Goal: Transaction & Acquisition: Book appointment/travel/reservation

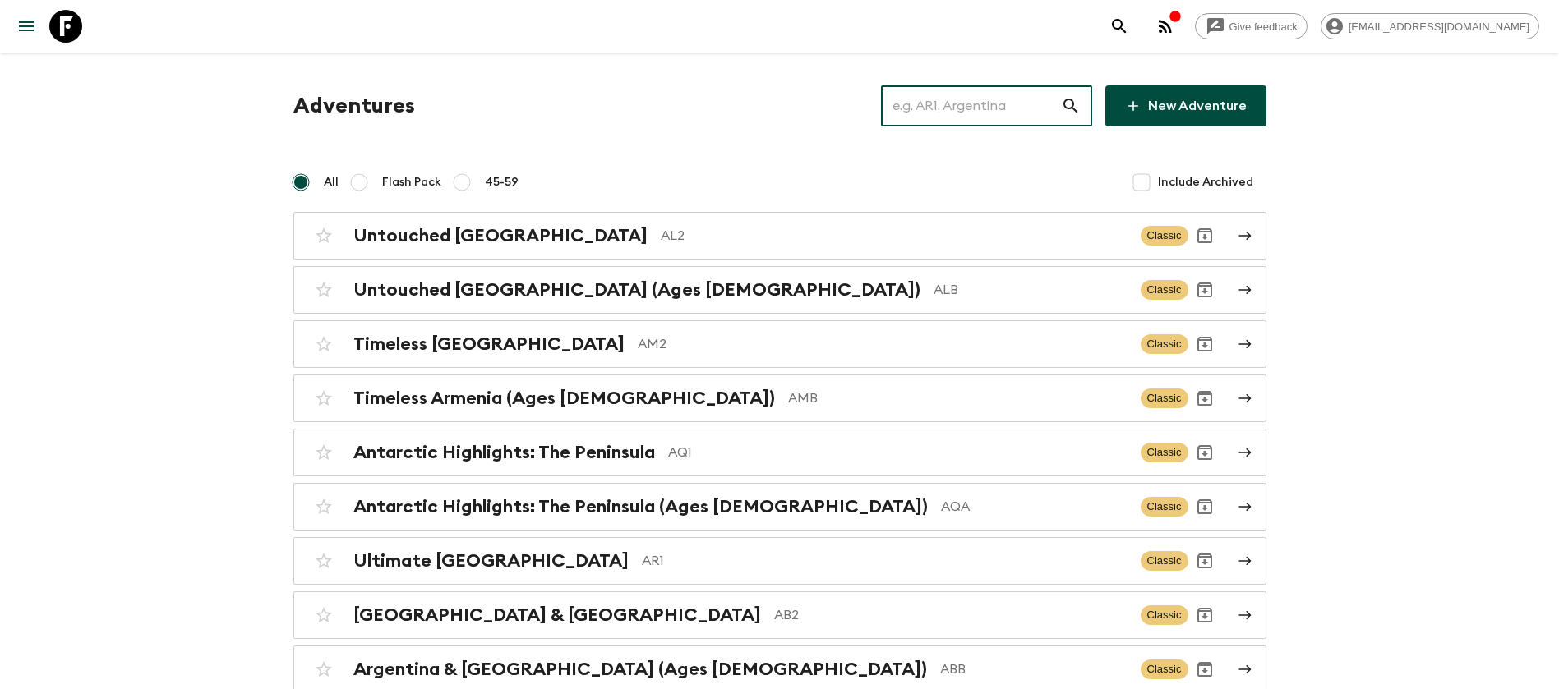
click at [969, 117] on input "text" at bounding box center [971, 106] width 180 height 46
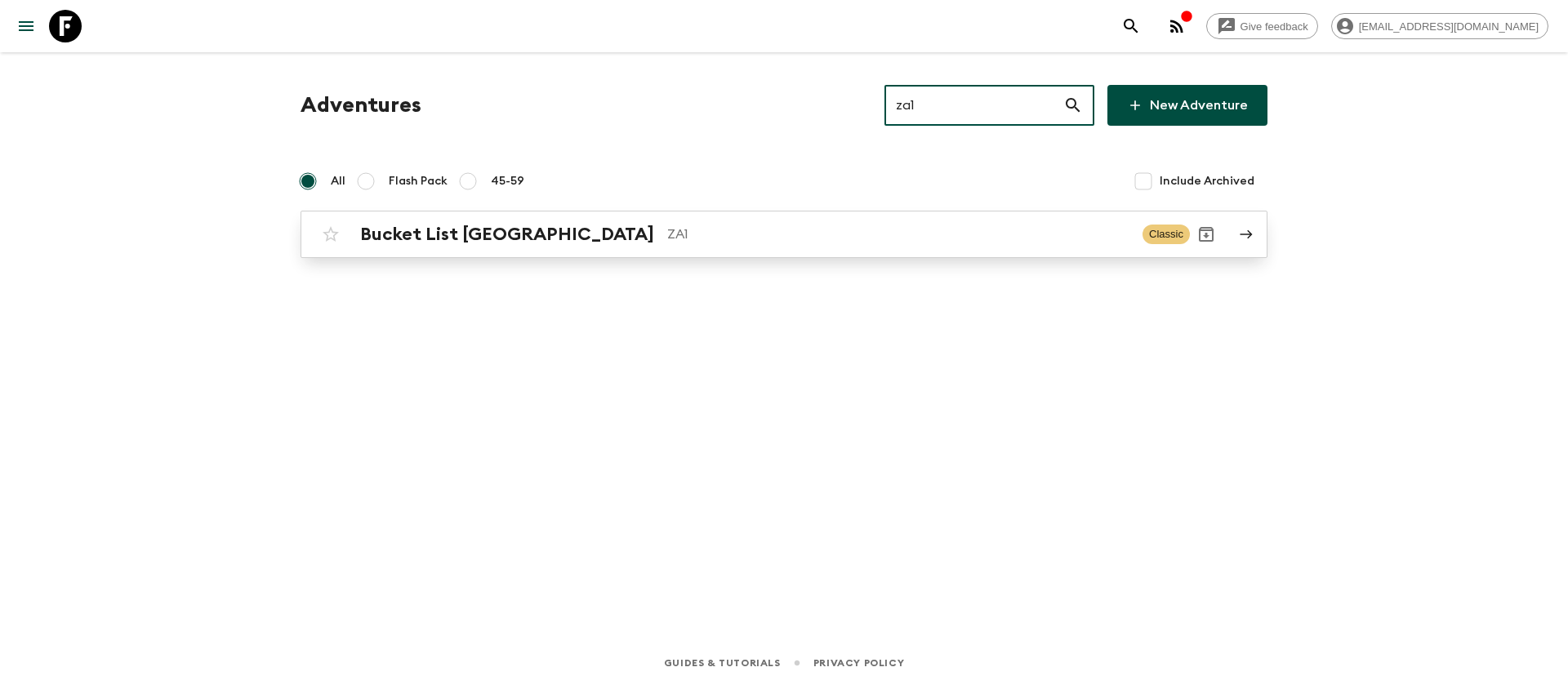
type input "za1"
click at [544, 225] on h2 "Bucket List [GEOGRAPHIC_DATA]" at bounding box center [507, 234] width 294 height 21
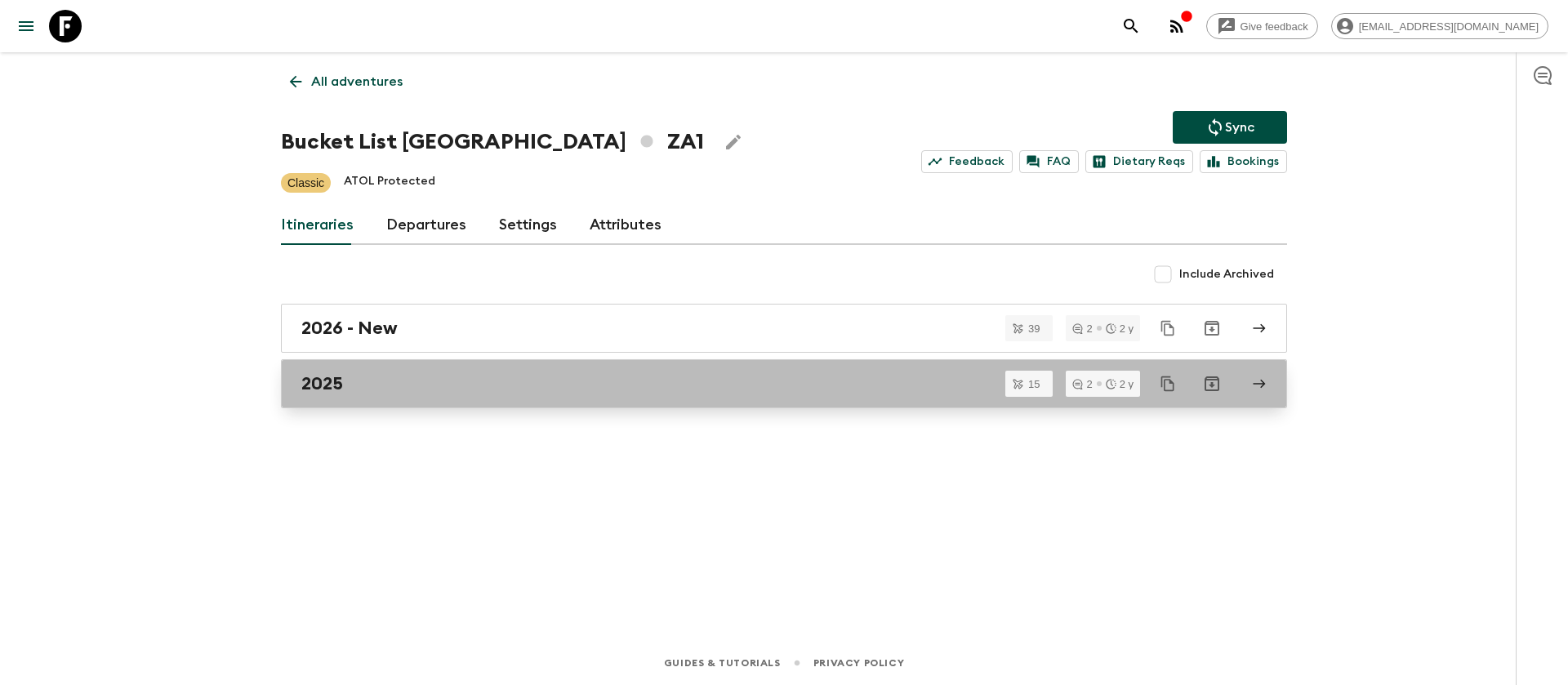
click at [323, 392] on h2 "2025" at bounding box center [322, 383] width 42 height 21
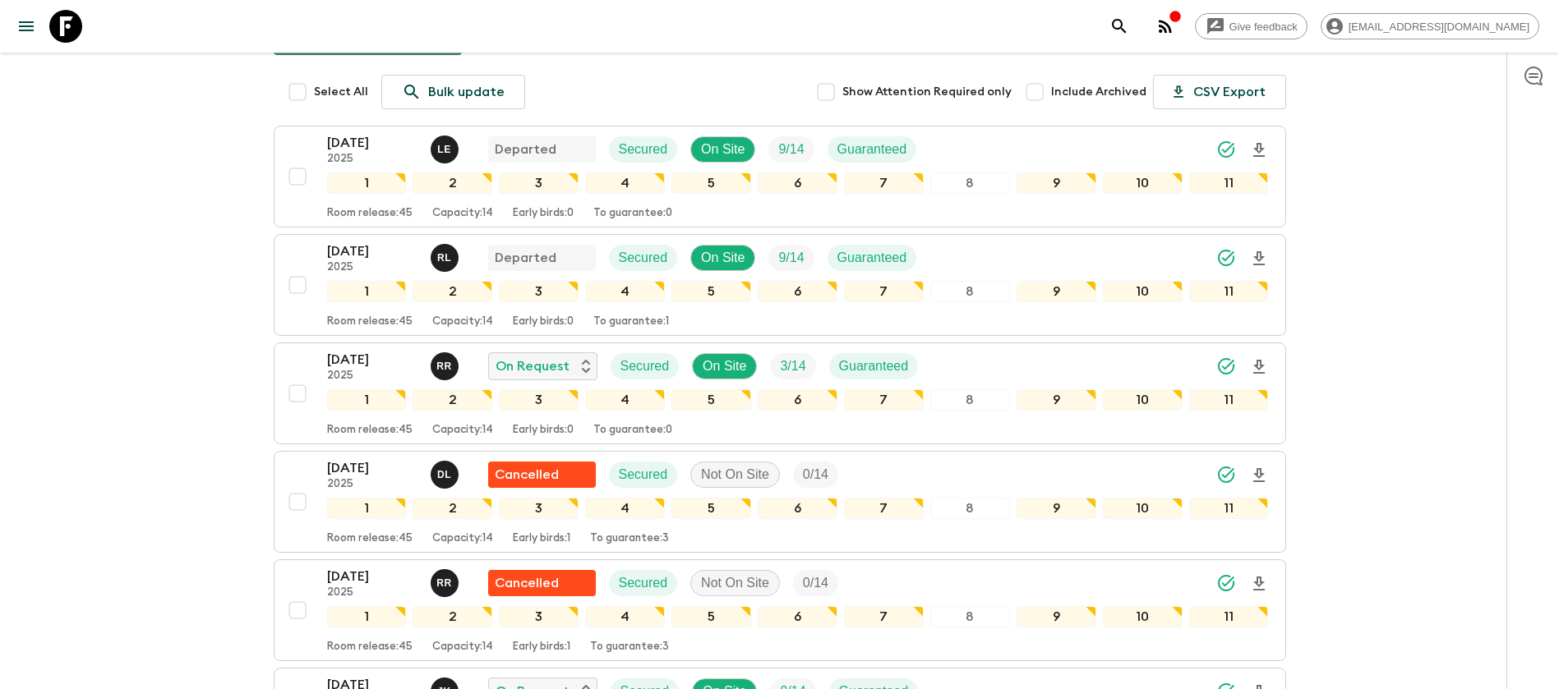
scroll to position [370, 0]
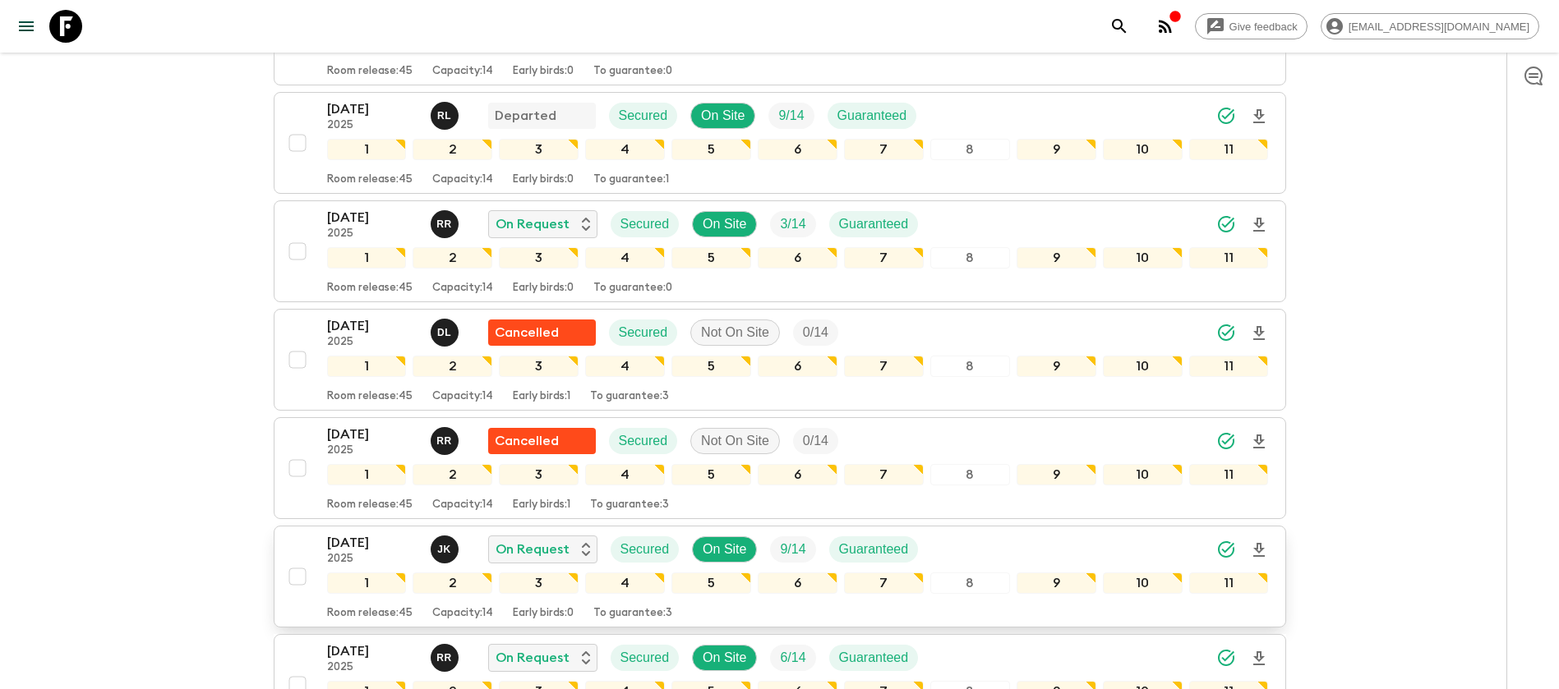
click at [336, 533] on p "[DATE]" at bounding box center [372, 543] width 90 height 20
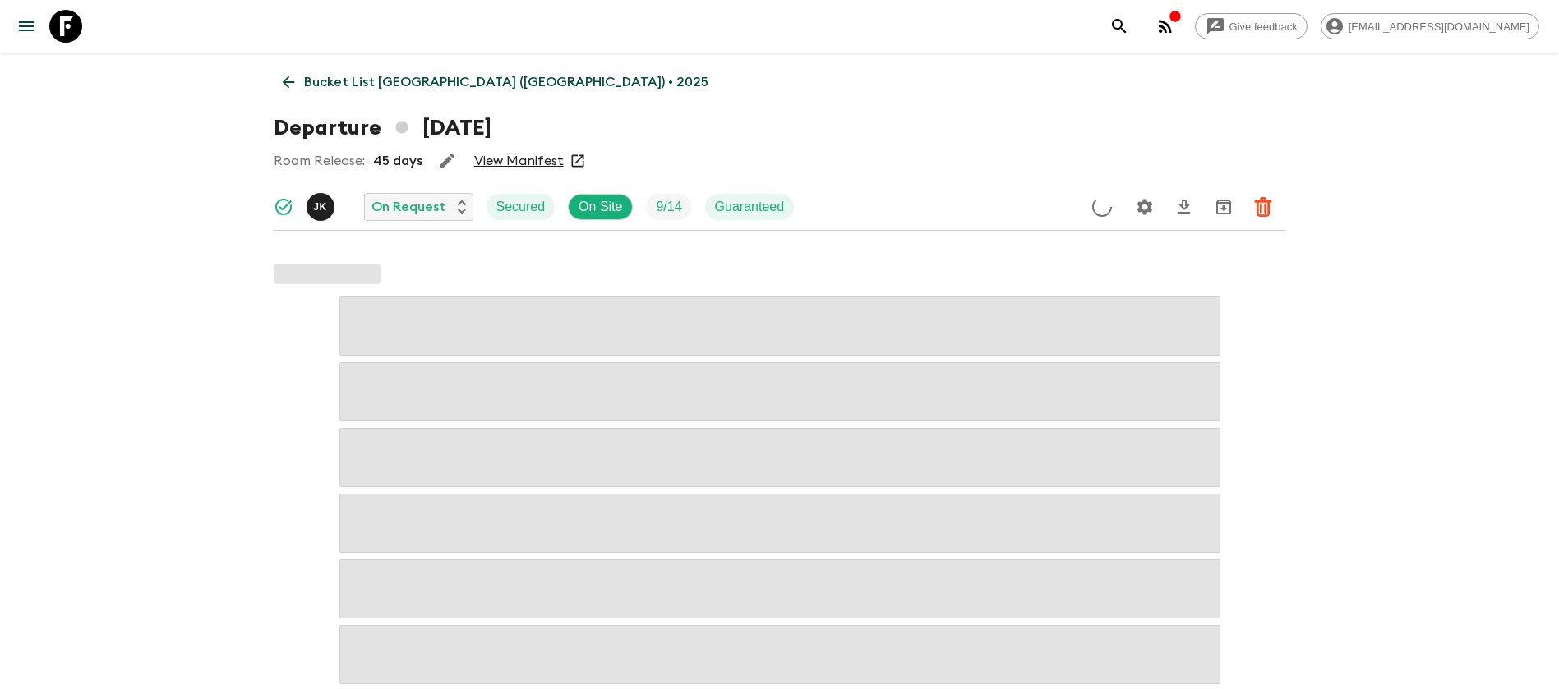
click at [517, 162] on link "View Manifest" at bounding box center [519, 161] width 90 height 16
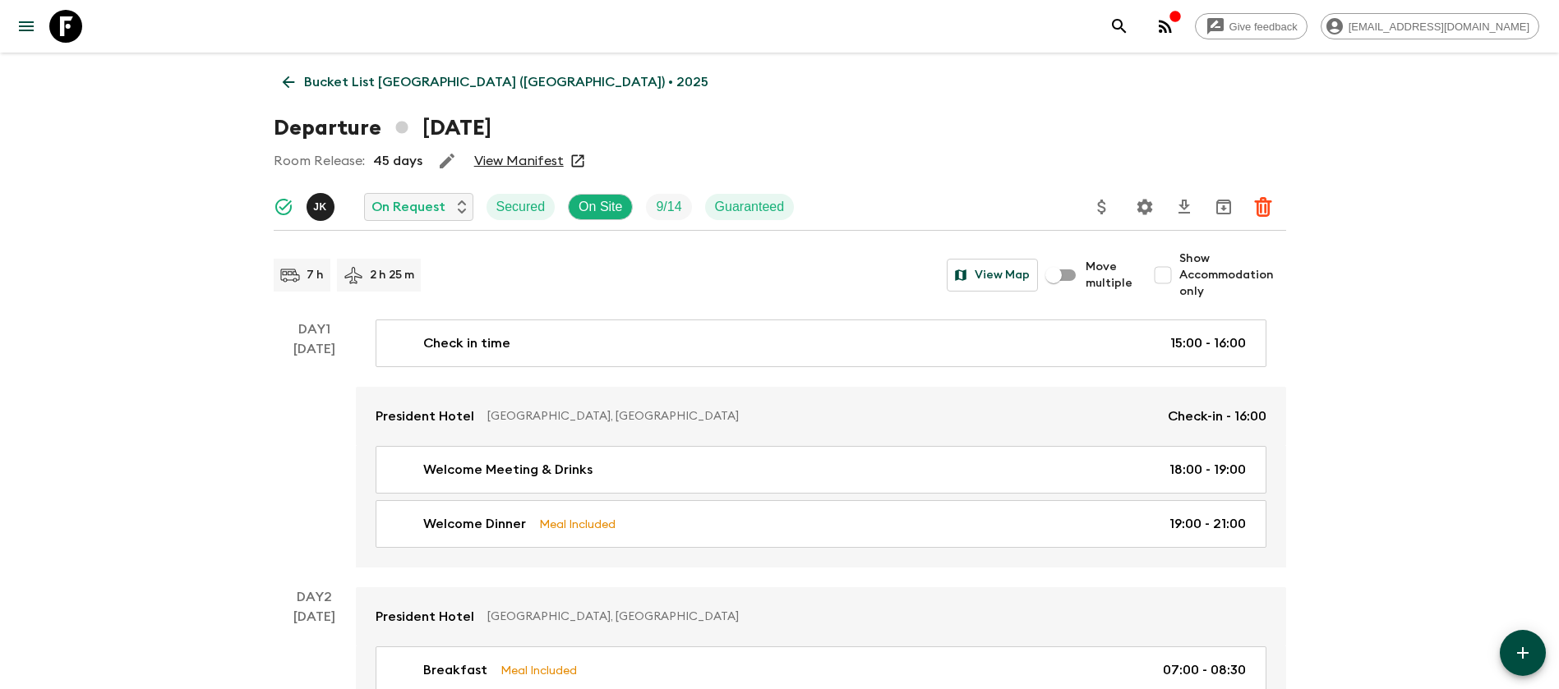
click at [289, 76] on icon at bounding box center [288, 82] width 18 height 18
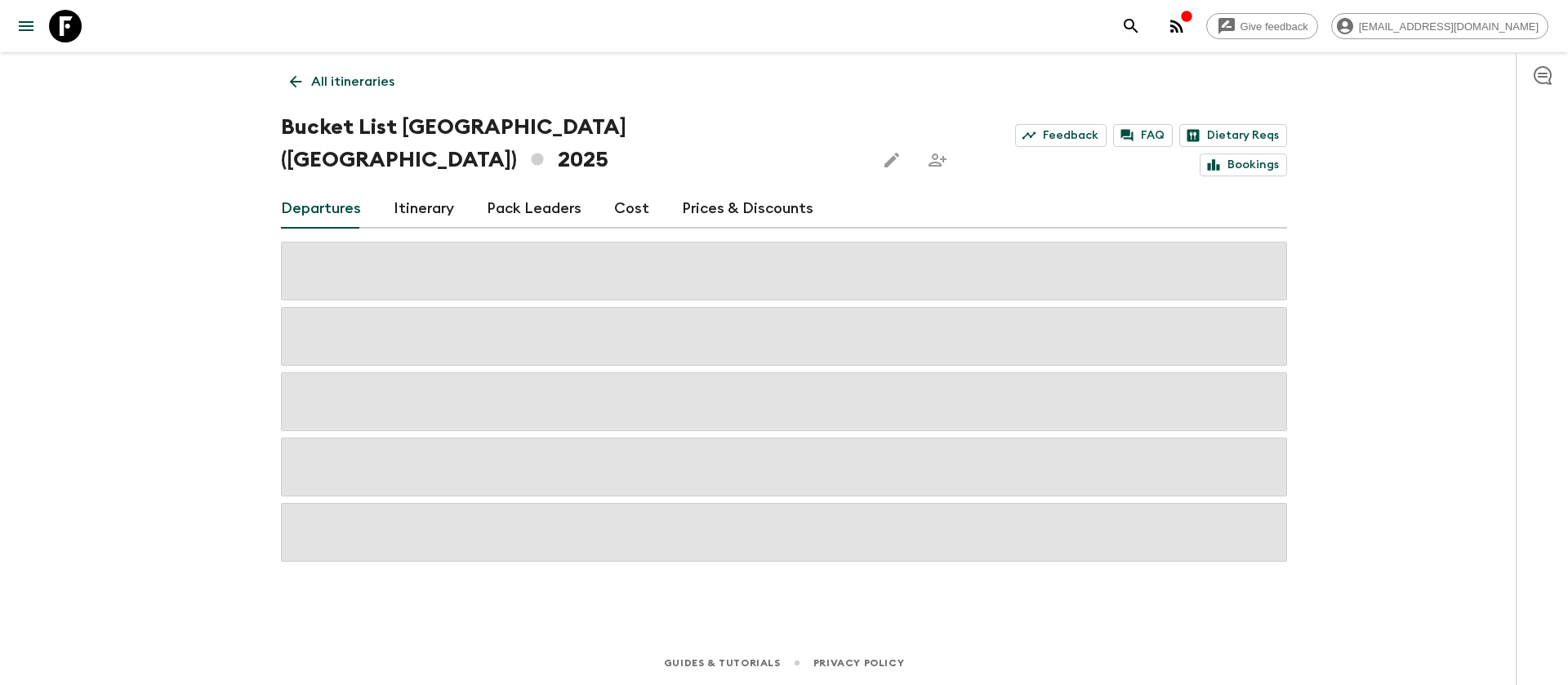
click at [621, 190] on link "Cost" at bounding box center [631, 209] width 35 height 39
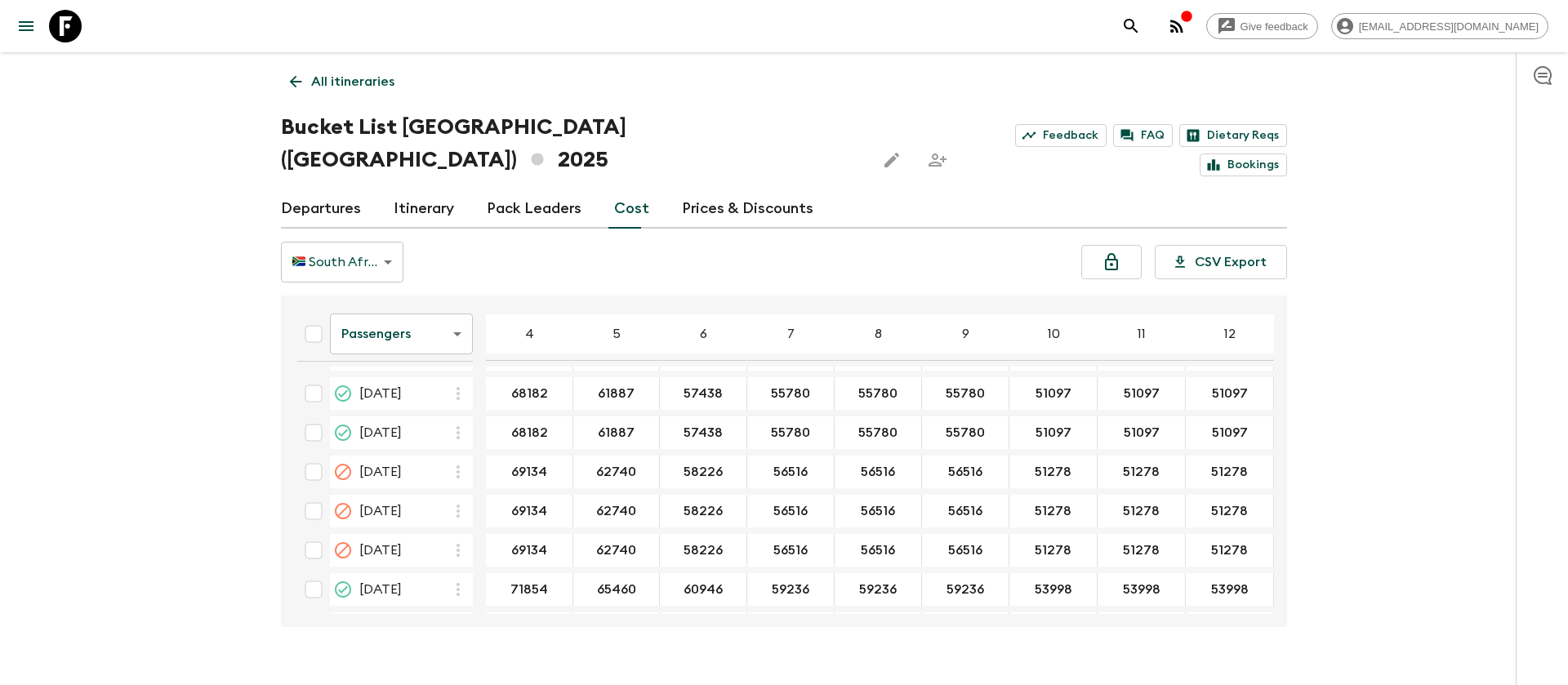
scroll to position [3010, 0]
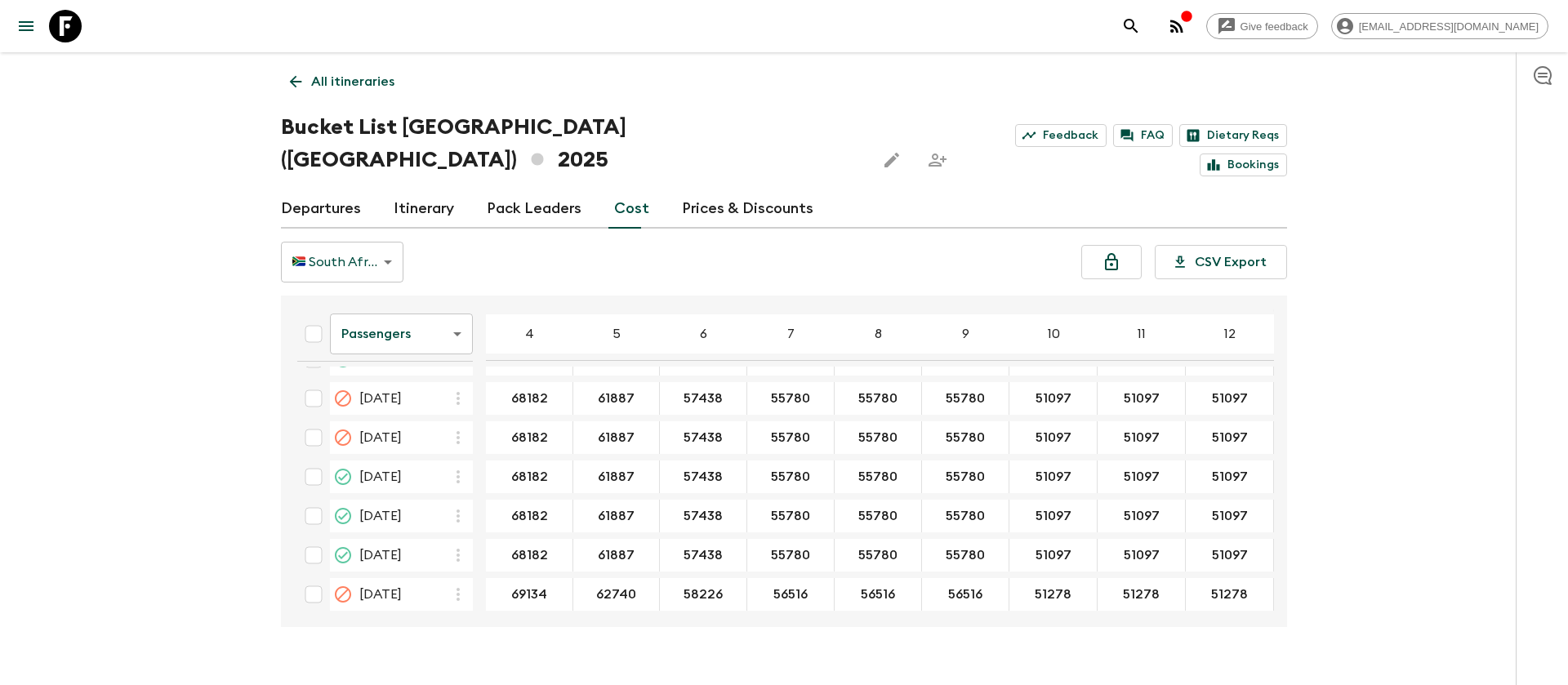
click at [447, 309] on body "Give feedback [EMAIL_ADDRESS][DOMAIN_NAME] All itineraries Bucket List [GEOGRAP…" at bounding box center [784, 358] width 1568 height 717
click at [406, 365] on li "Extras" at bounding box center [402, 368] width 143 height 26
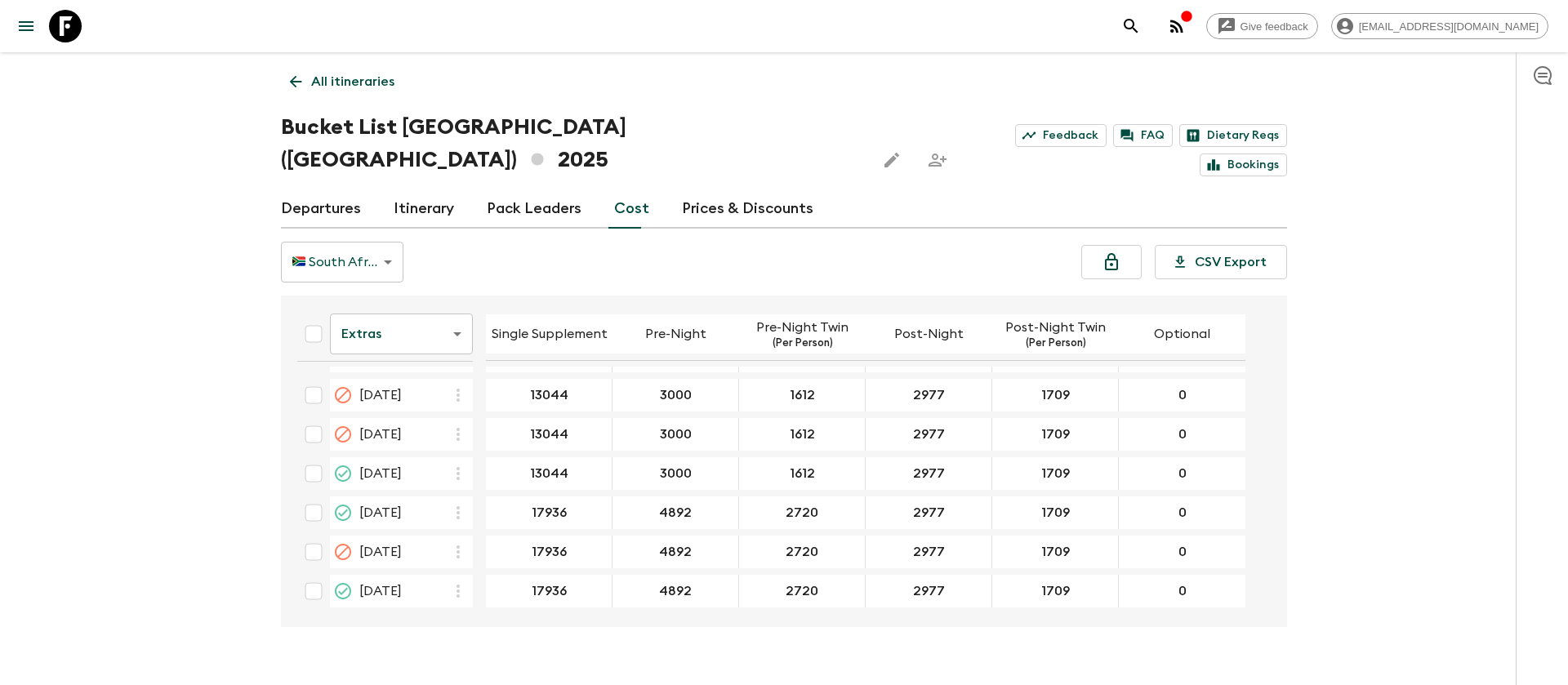
scroll to position [3003, 0]
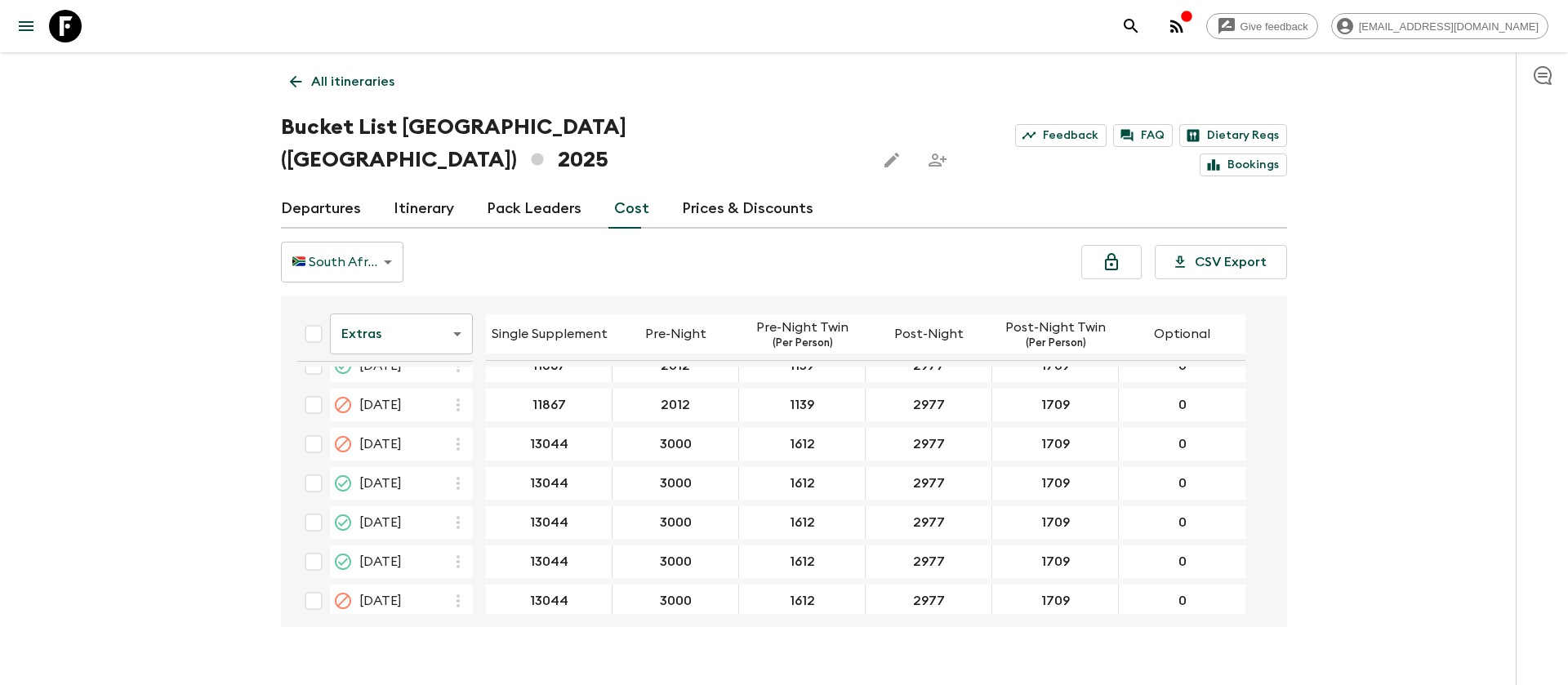
click at [409, 312] on body "Give feedback [EMAIL_ADDRESS][DOMAIN_NAME] All itineraries Bucket List [GEOGRAP…" at bounding box center [784, 358] width 1568 height 717
click at [408, 340] on li "Passengers" at bounding box center [402, 341] width 143 height 26
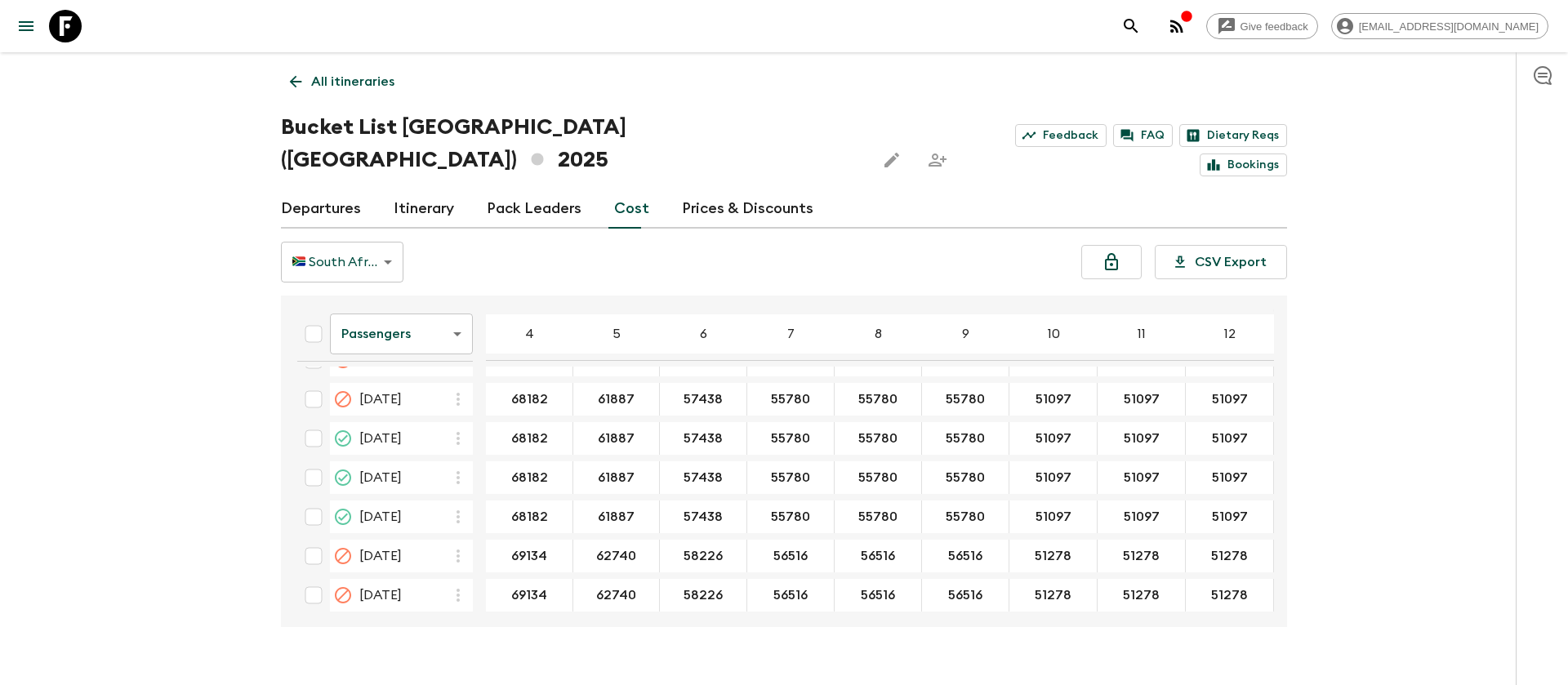
scroll to position [3010, 0]
drag, startPoint x: 928, startPoint y: 442, endPoint x: 978, endPoint y: 442, distance: 50.0
click at [1327, 463] on div "Give feedback [EMAIL_ADDRESS][DOMAIN_NAME] All itineraries Bucket List [GEOGRAP…" at bounding box center [784, 358] width 1568 height 717
click at [66, 32] on icon at bounding box center [65, 26] width 33 height 33
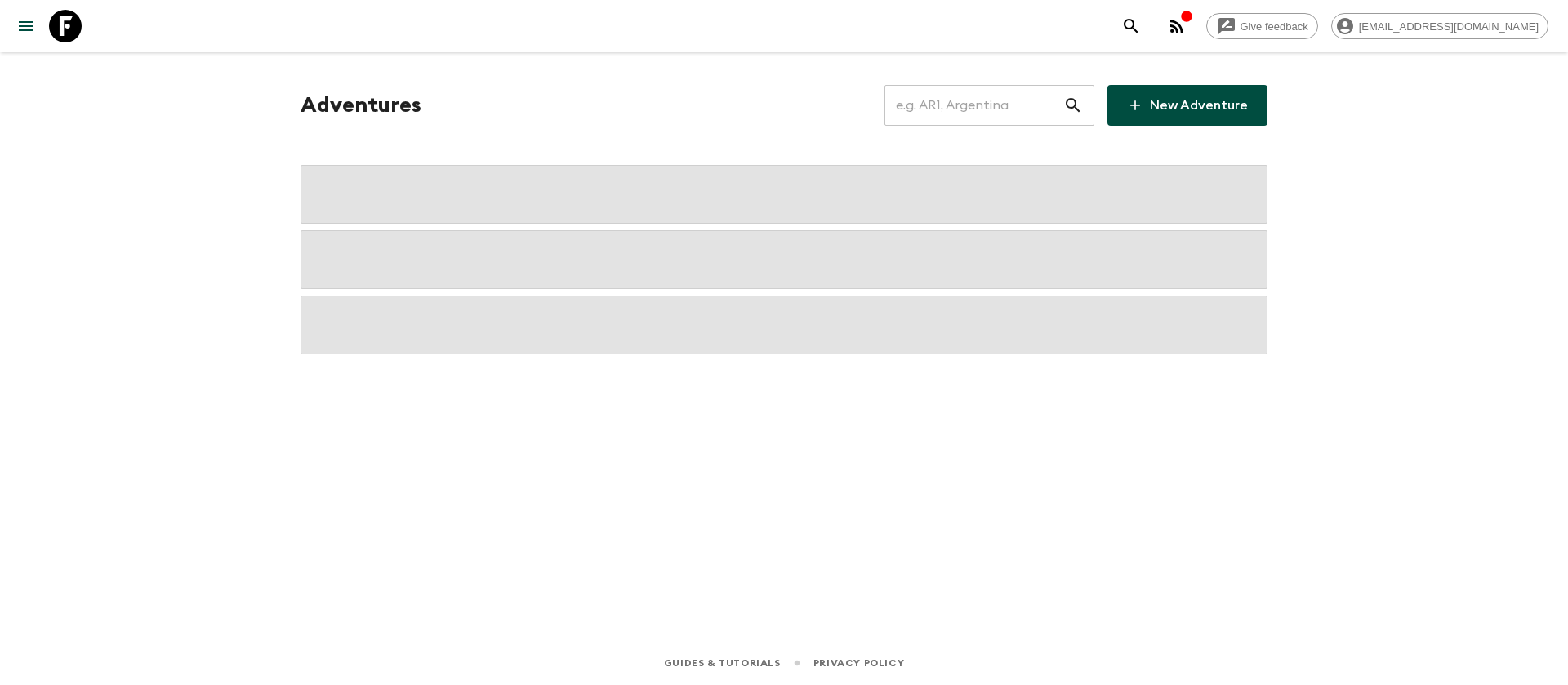
click at [1033, 109] on input "text" at bounding box center [974, 105] width 179 height 46
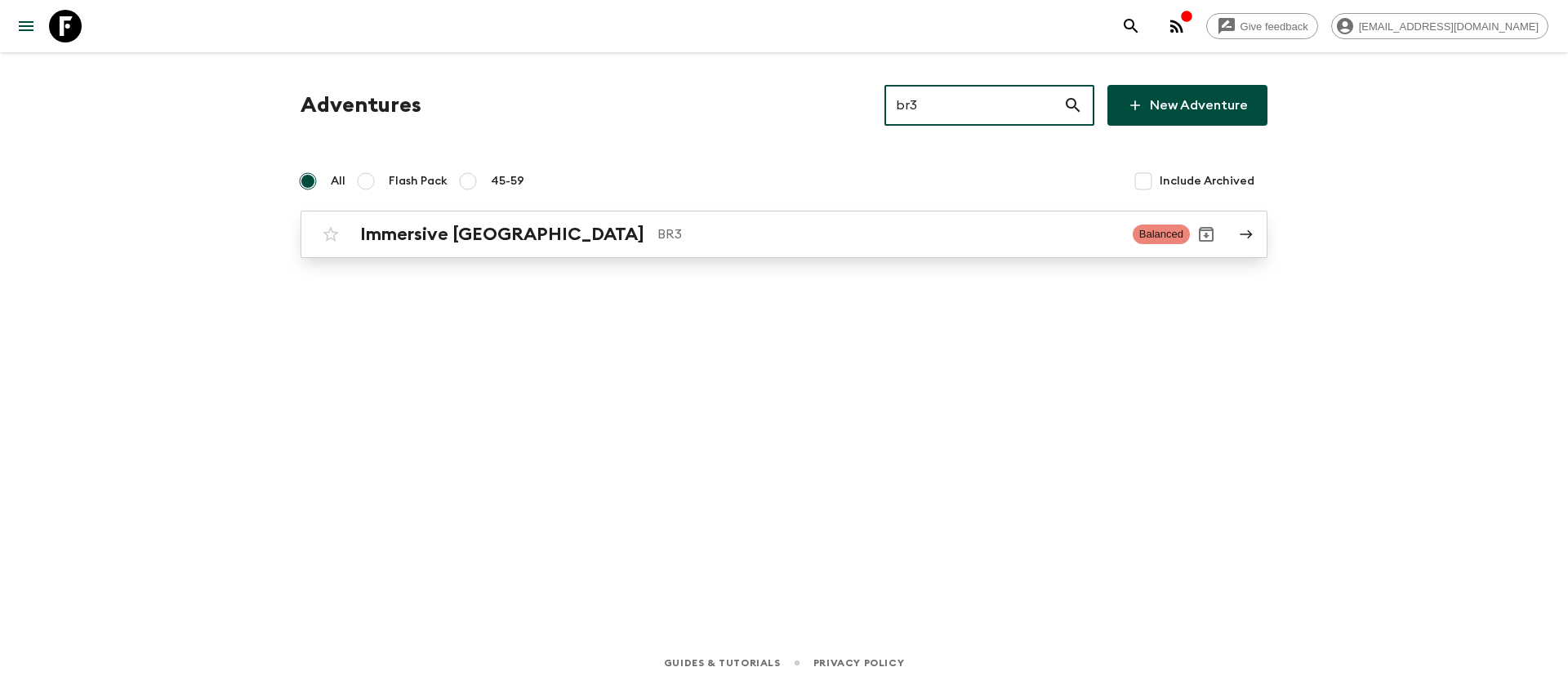
type input "br3"
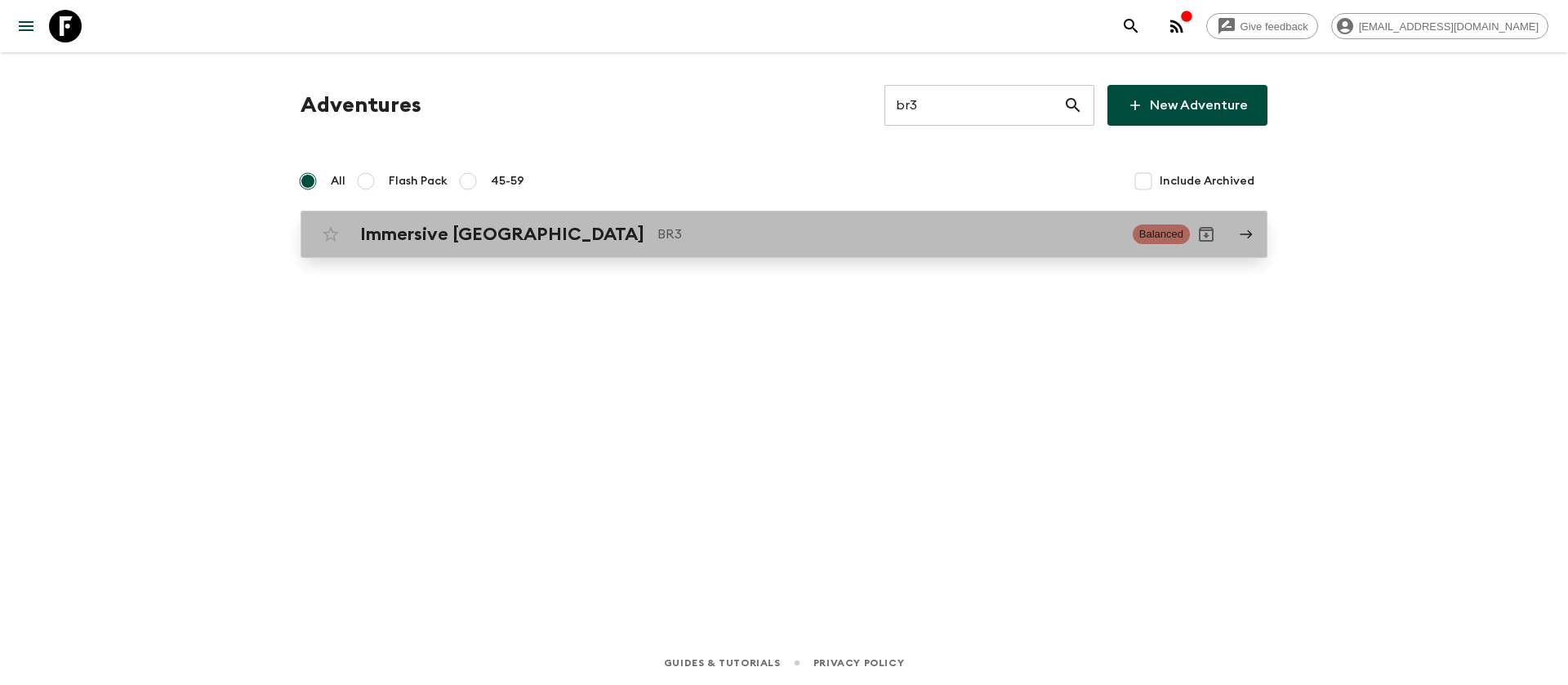
click at [657, 227] on p "BR3" at bounding box center [888, 235] width 462 height 20
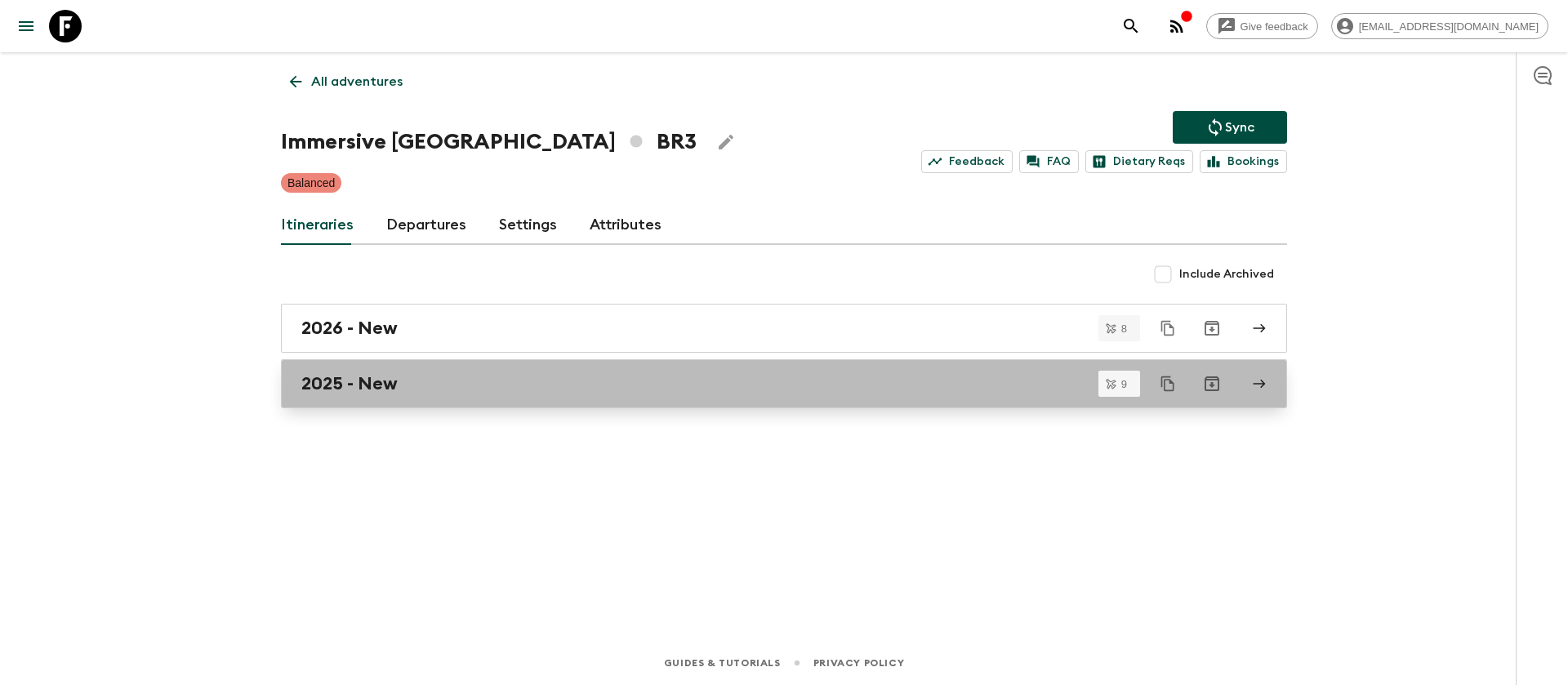
click at [383, 379] on h2 "2025 - New" at bounding box center [349, 383] width 96 height 21
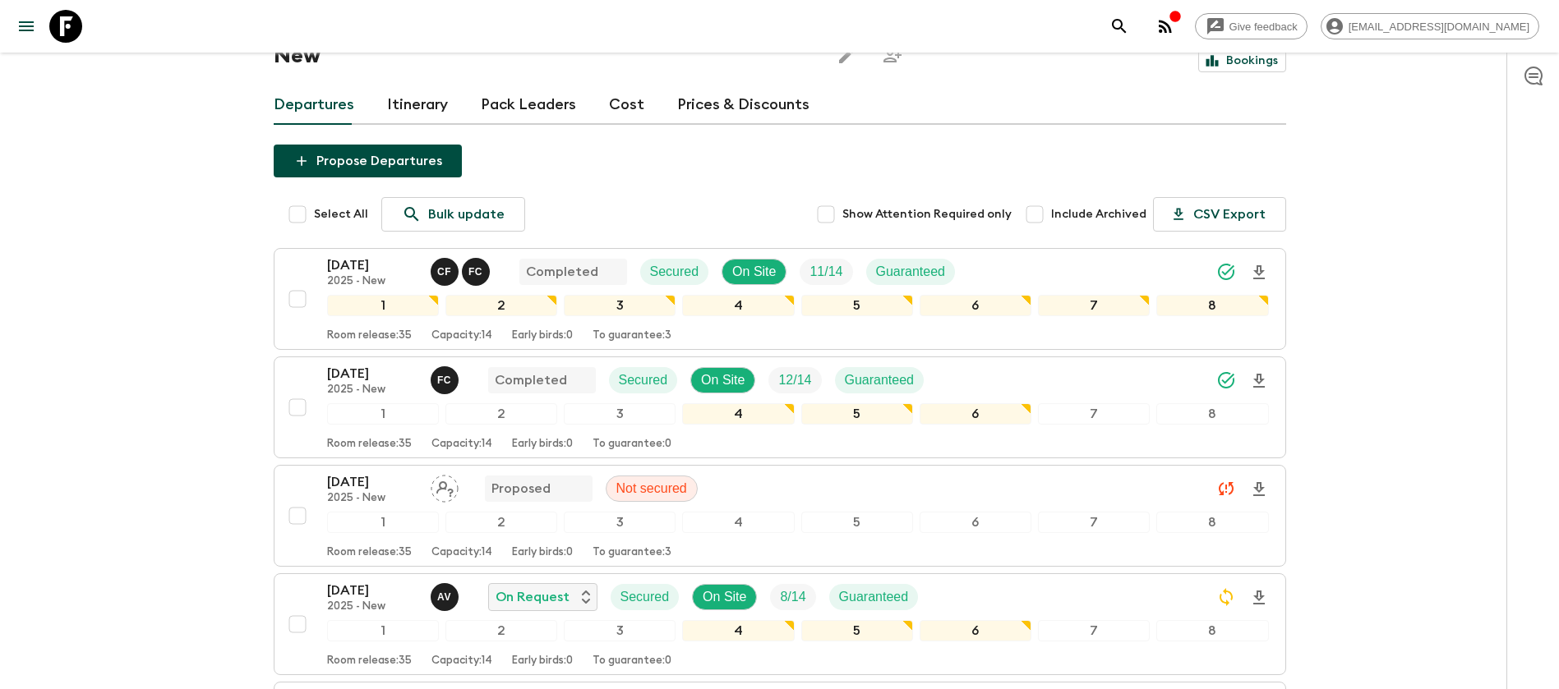
scroll to position [246, 0]
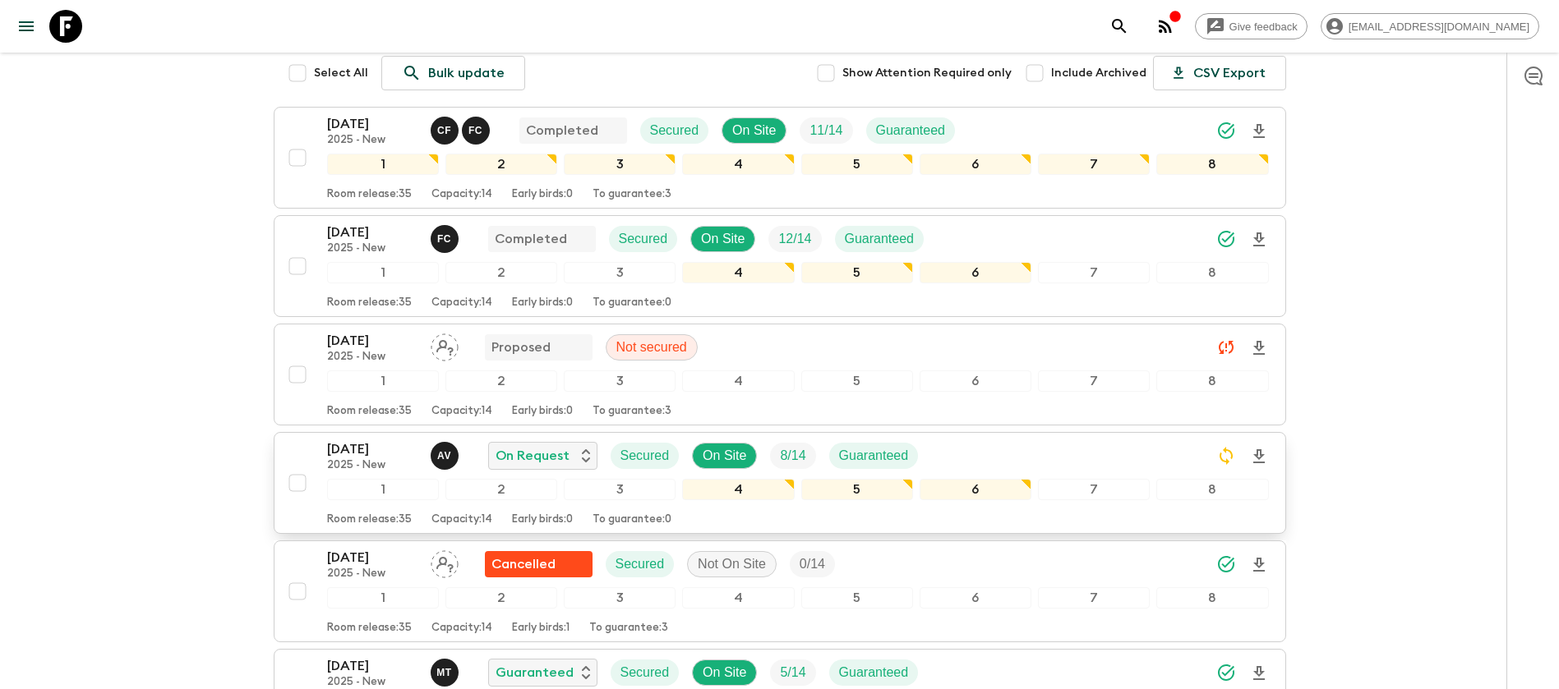
click at [388, 440] on p "[DATE]" at bounding box center [372, 450] width 90 height 20
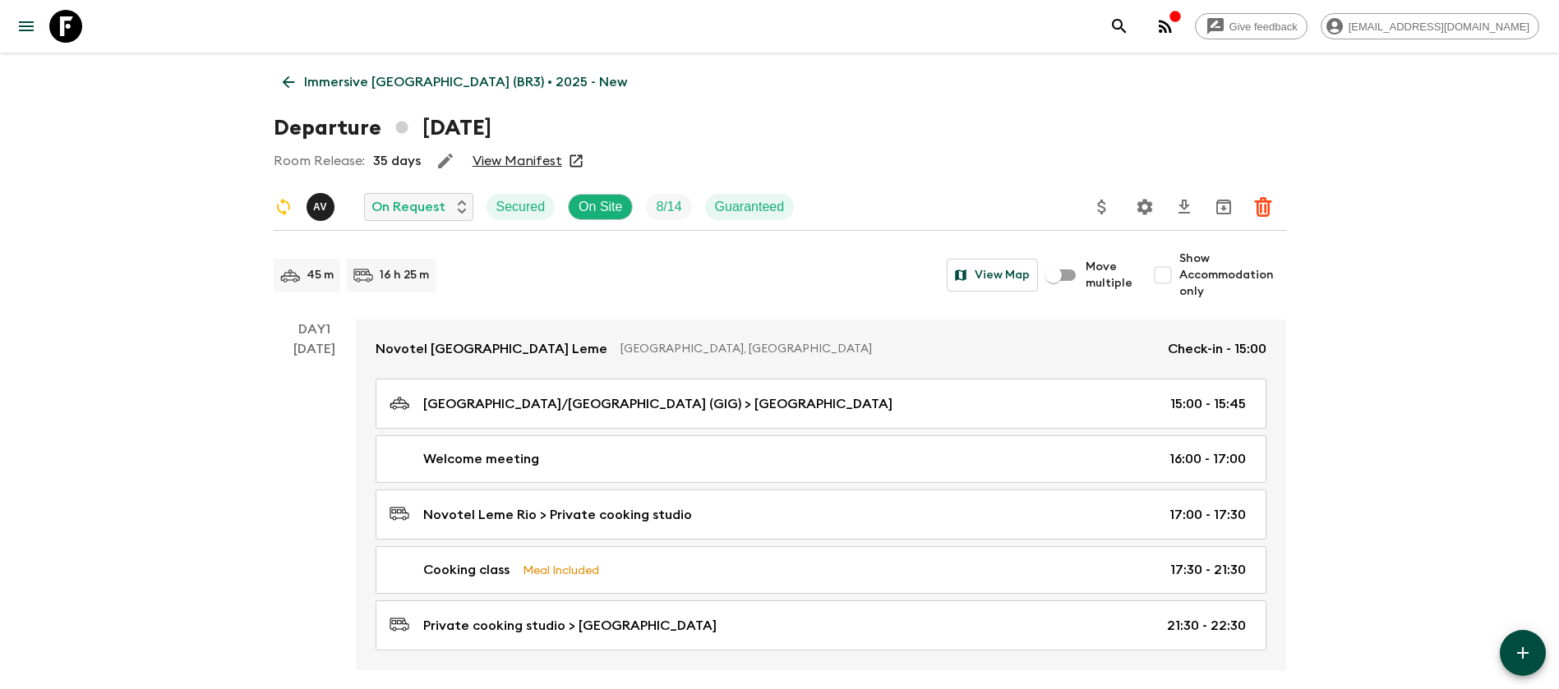
click at [505, 158] on link "View Manifest" at bounding box center [517, 161] width 90 height 16
click at [290, 76] on icon at bounding box center [288, 82] width 18 height 18
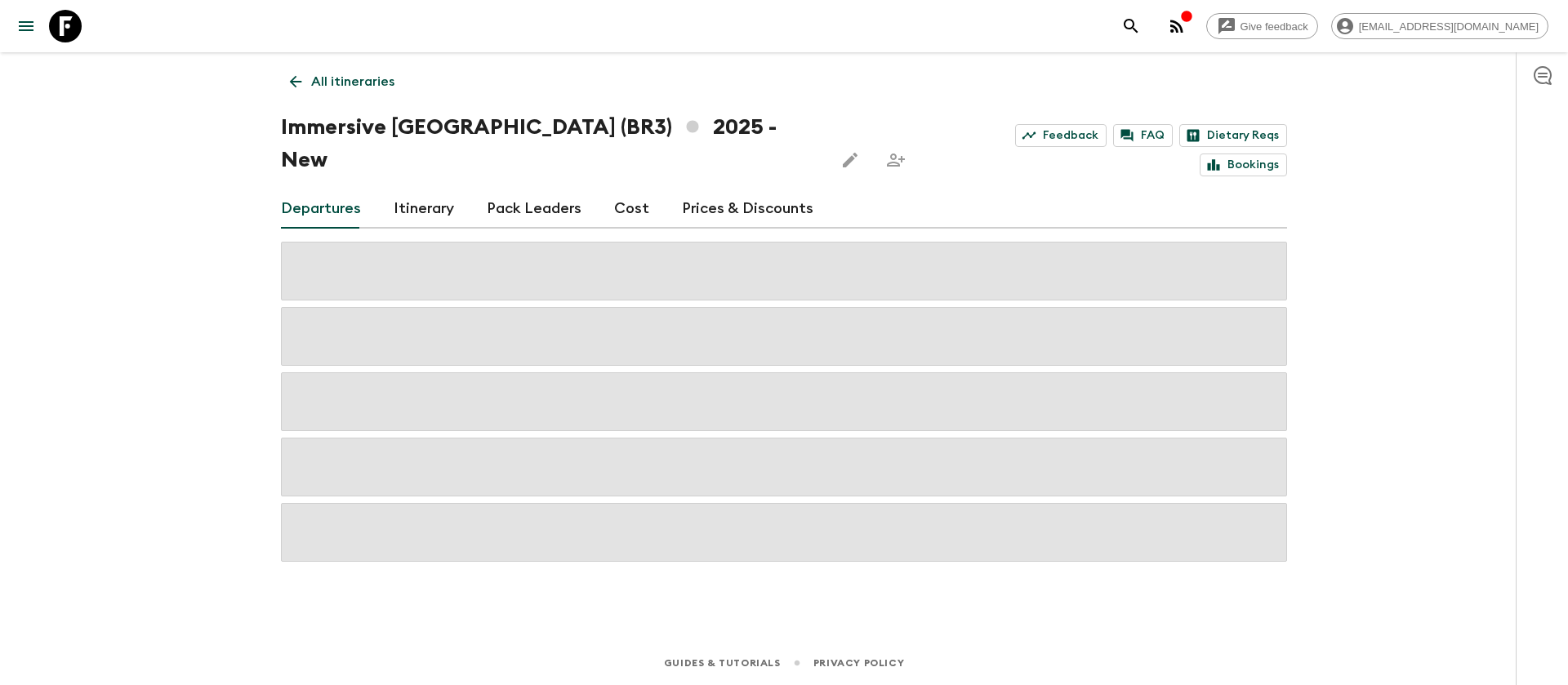
click at [634, 190] on link "Cost" at bounding box center [631, 209] width 35 height 39
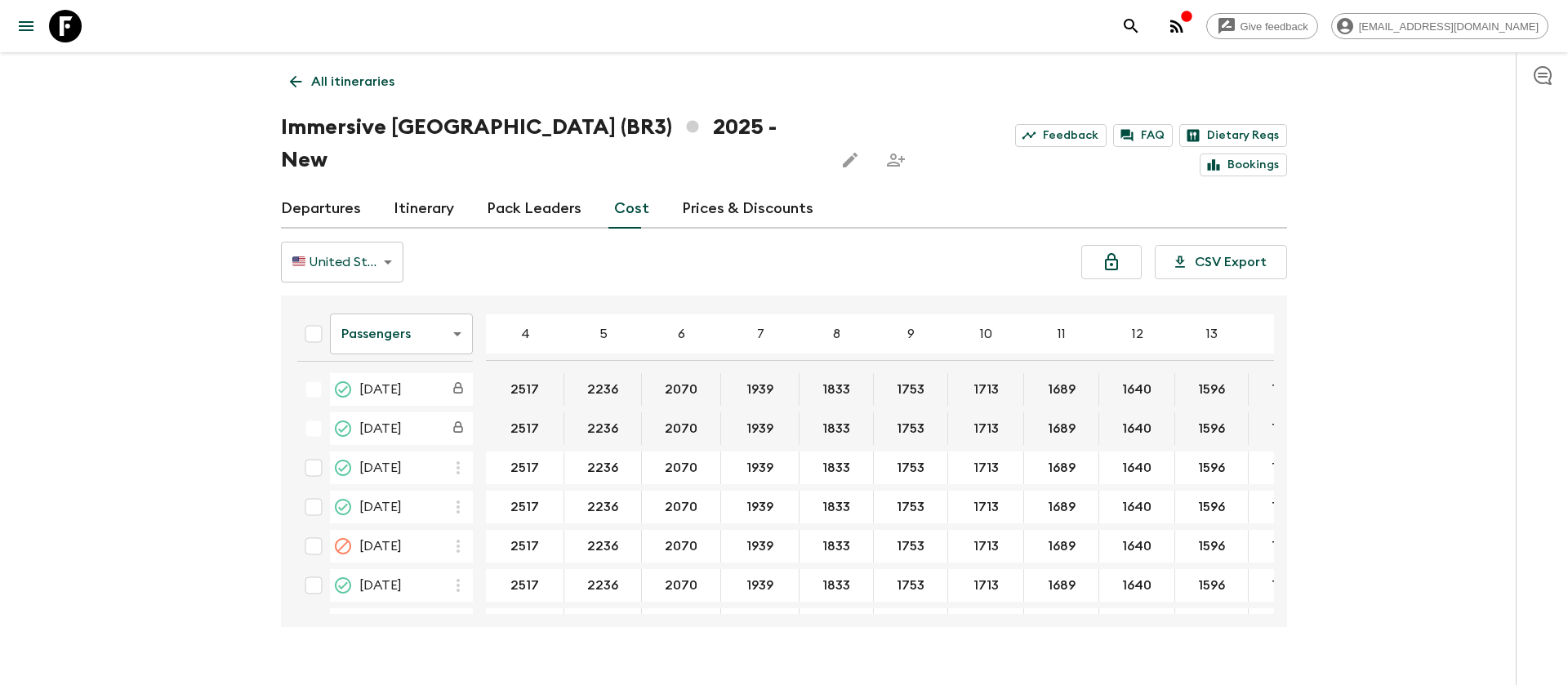
click at [403, 302] on body "Give feedback [EMAIL_ADDRESS][DOMAIN_NAME] All itineraries Immersive [GEOGRAPHI…" at bounding box center [784, 358] width 1568 height 717
click at [402, 364] on li "Extras" at bounding box center [402, 368] width 143 height 26
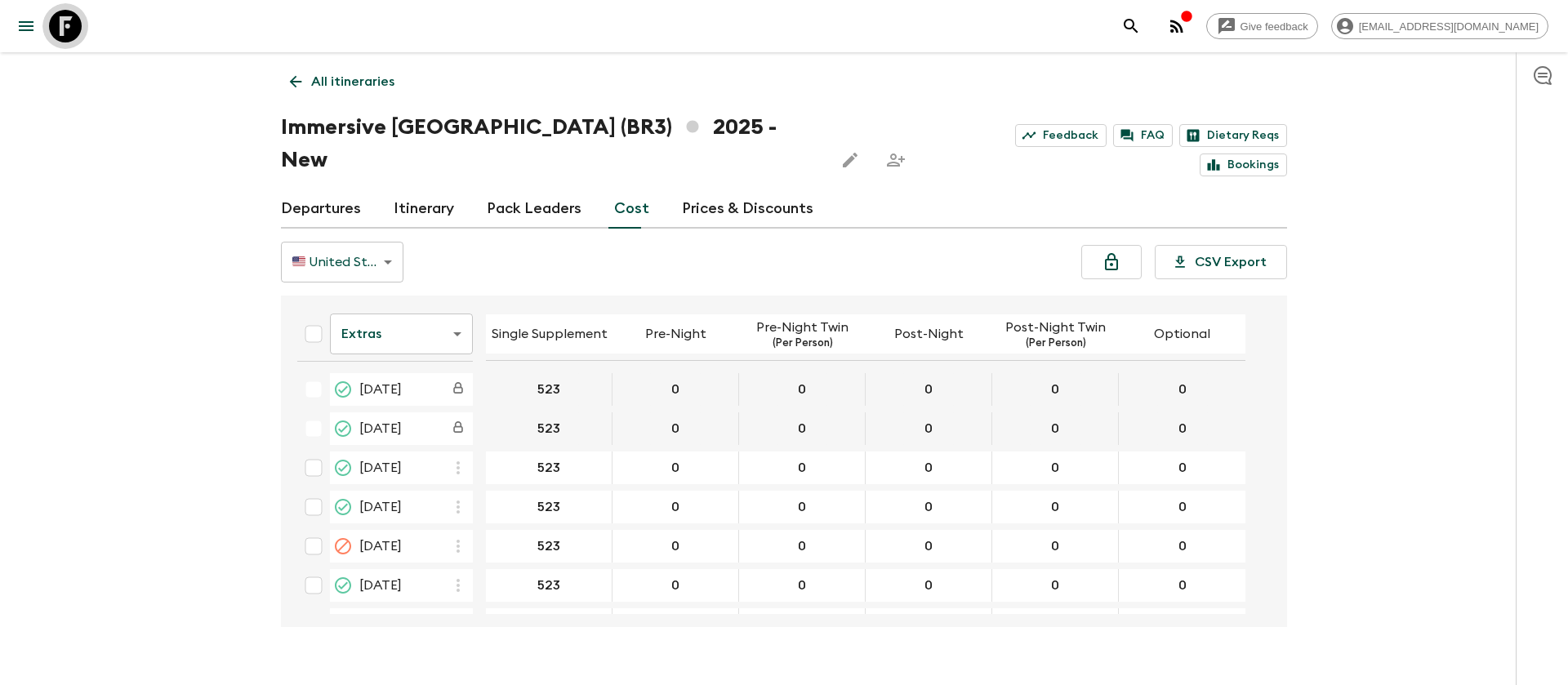
click at [68, 35] on icon at bounding box center [65, 26] width 33 height 33
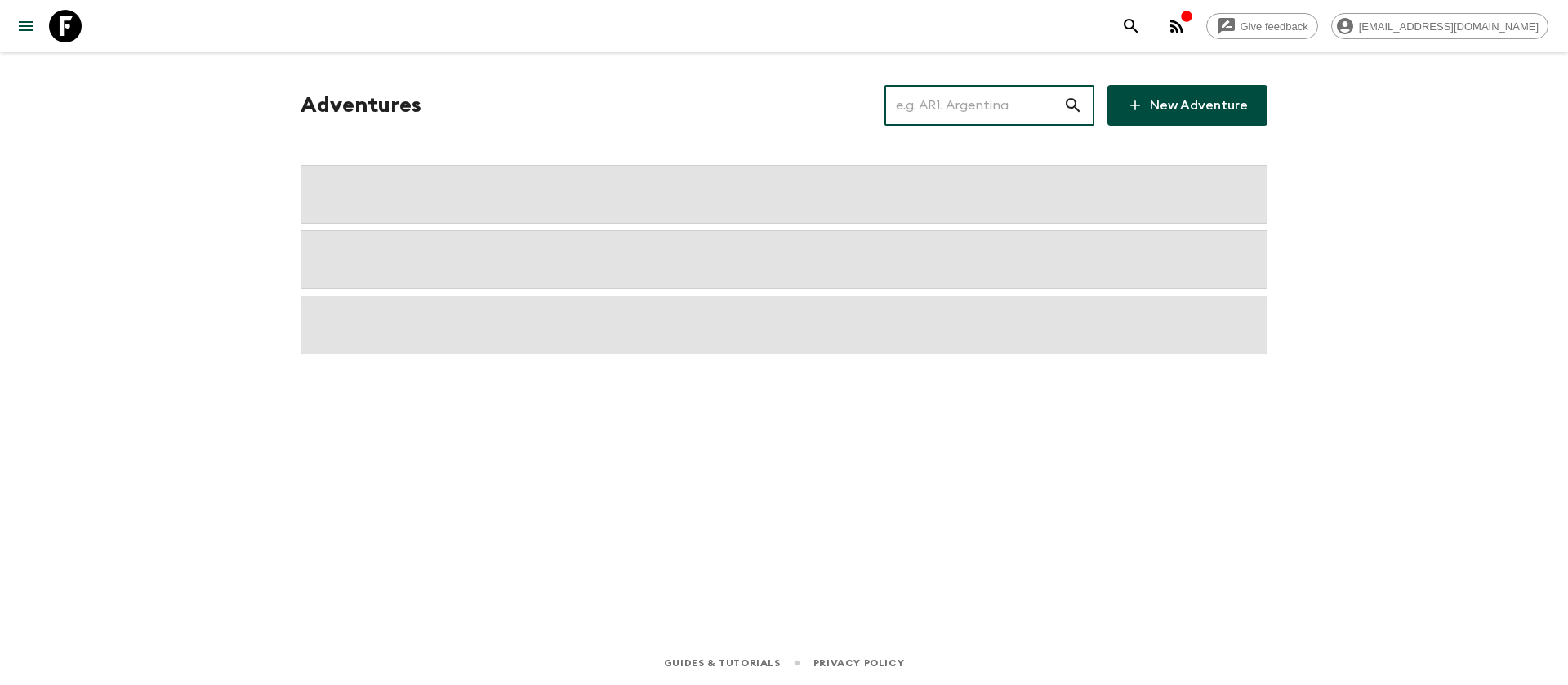
click at [982, 103] on input "text" at bounding box center [974, 105] width 179 height 46
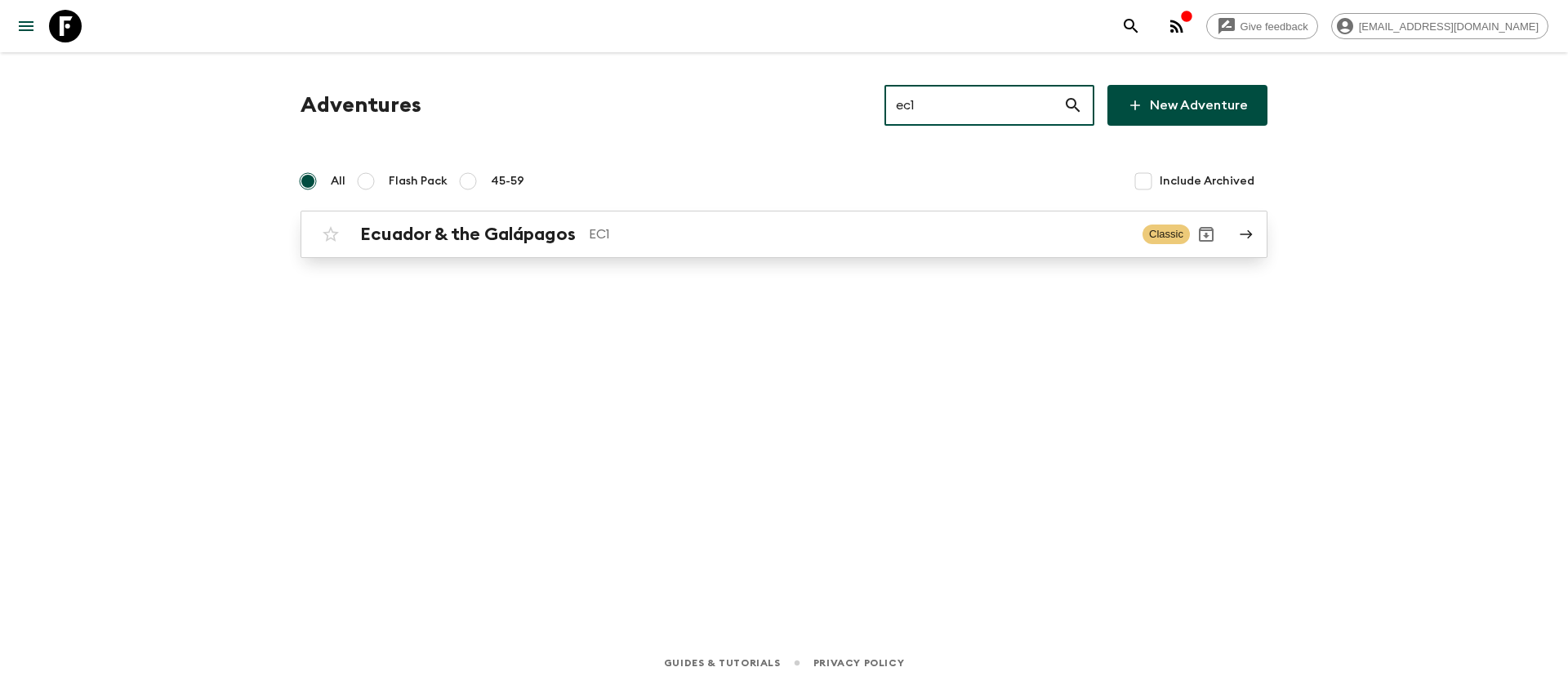
type input "ec1"
click at [571, 239] on h2 "Ecuador & the Galápagos" at bounding box center [467, 234] width 216 height 21
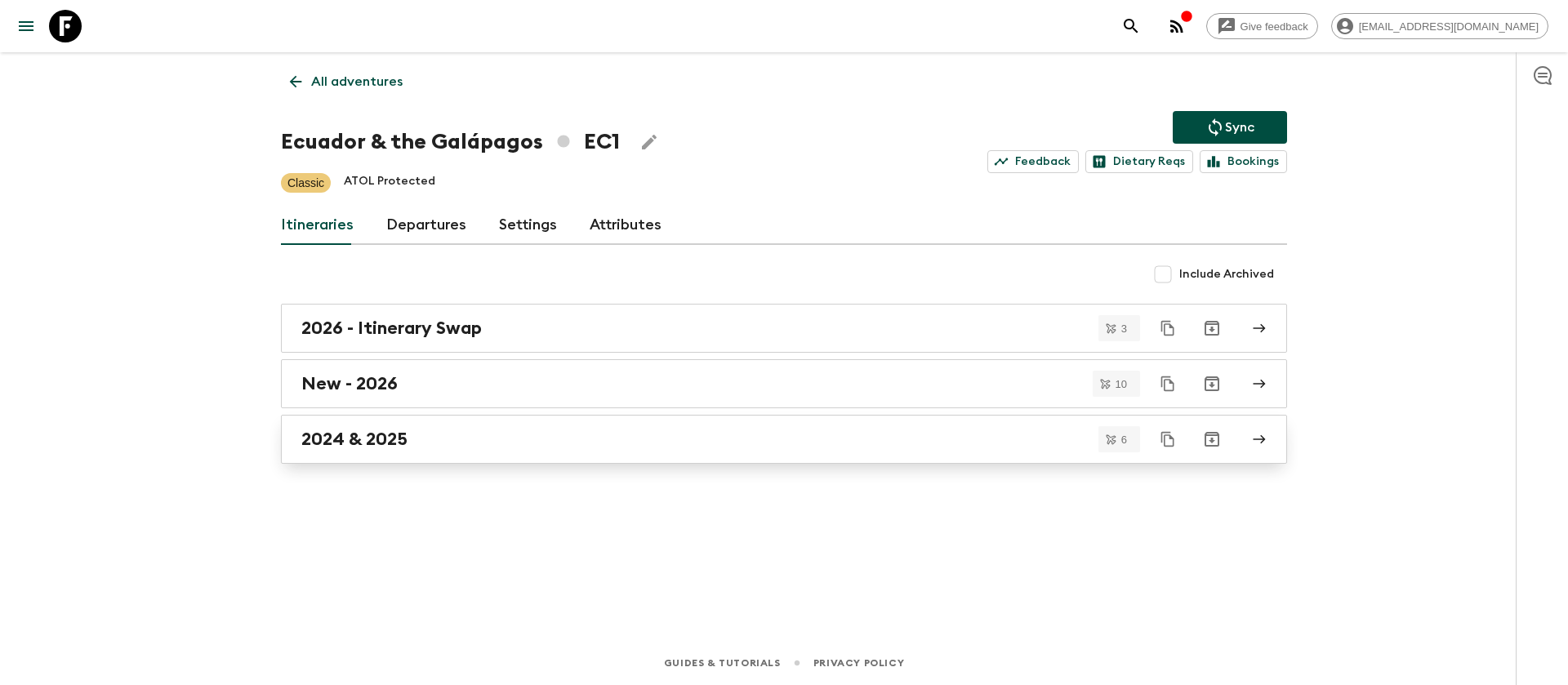
click at [416, 439] on div "2024 & 2025" at bounding box center [769, 438] width 935 height 21
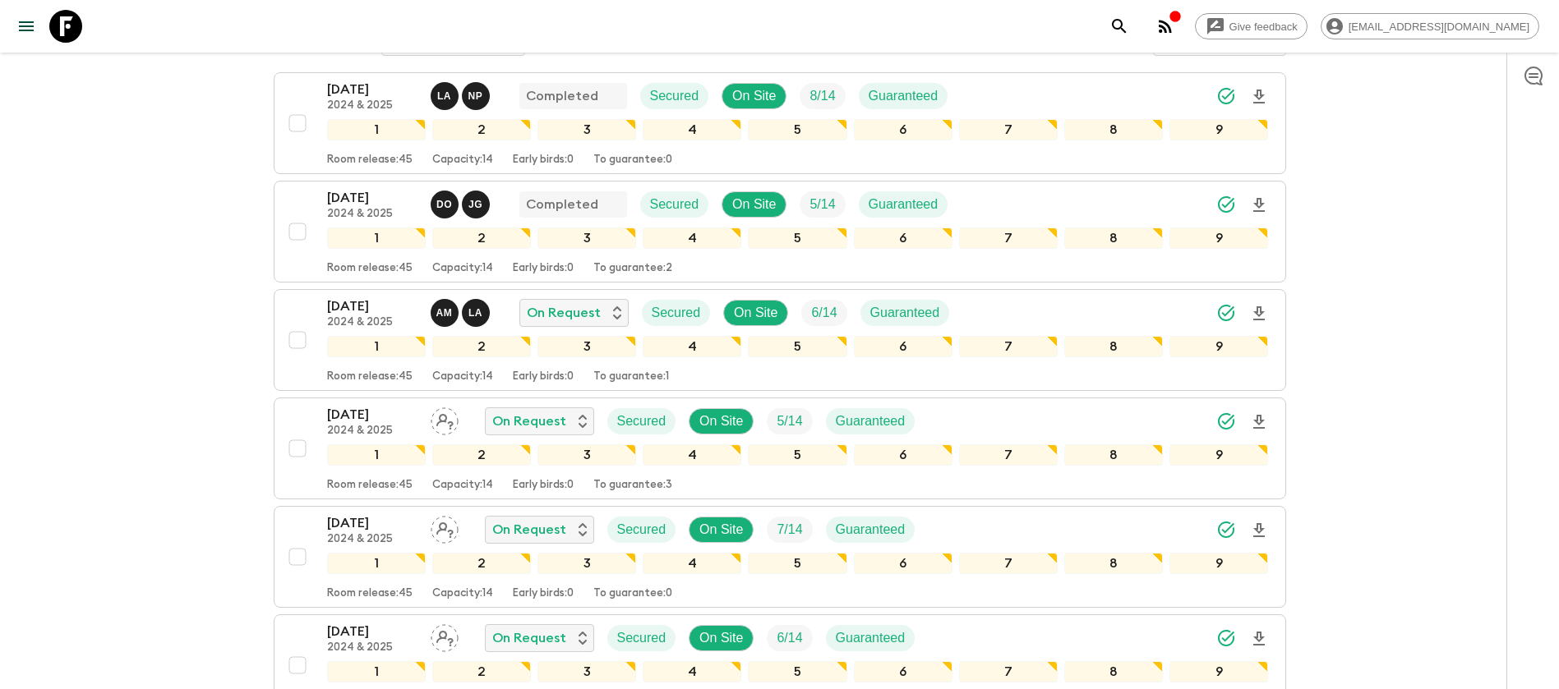
scroll to position [370, 0]
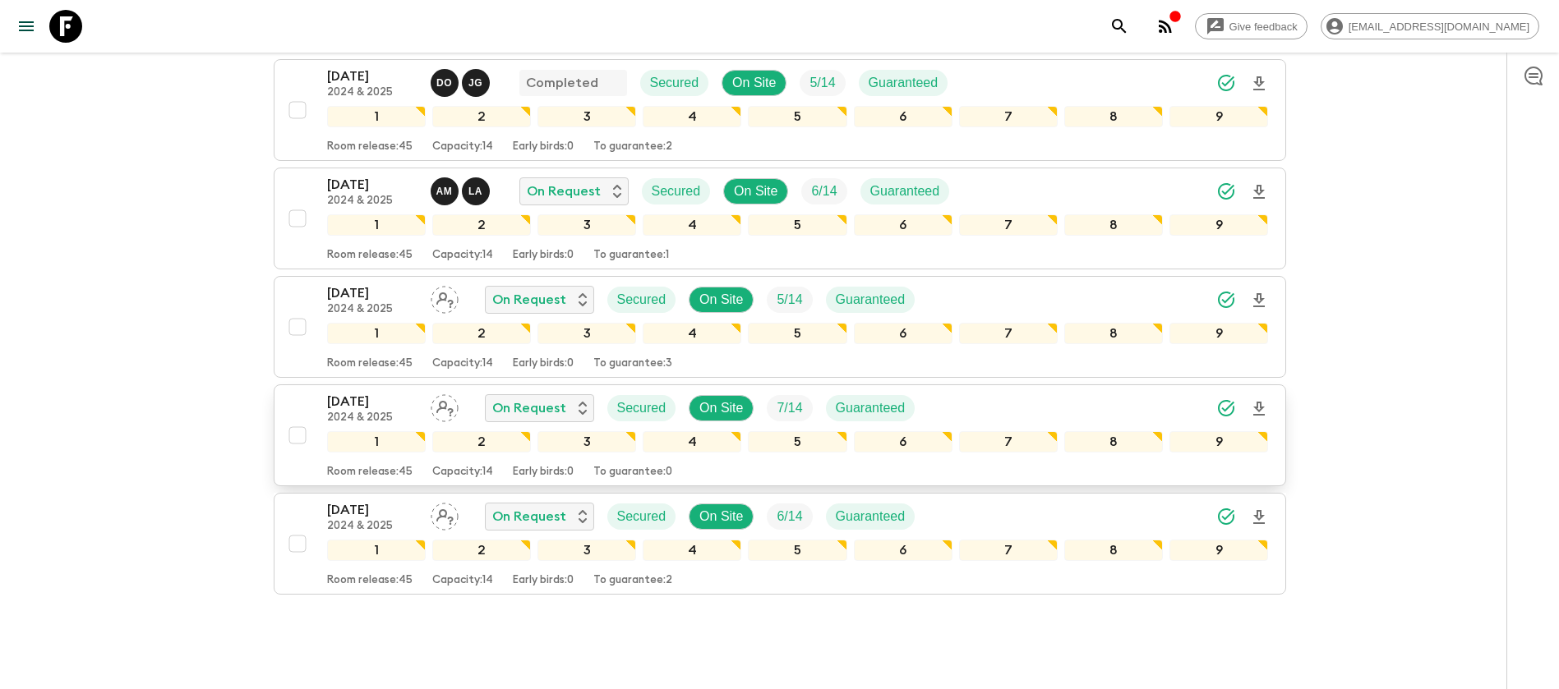
click at [336, 404] on p "[DATE]" at bounding box center [372, 402] width 90 height 20
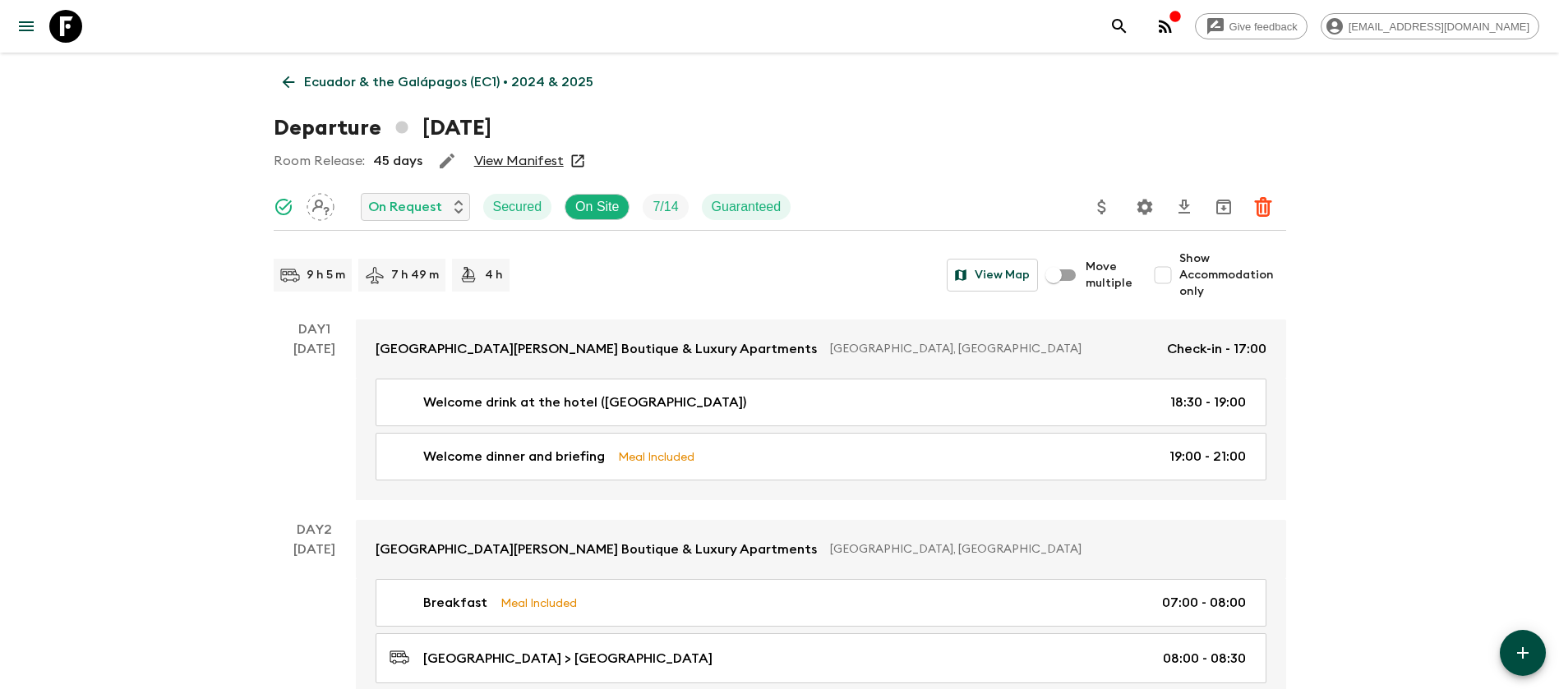
click at [527, 156] on link "View Manifest" at bounding box center [519, 161] width 90 height 16
click at [293, 80] on icon at bounding box center [288, 82] width 18 height 18
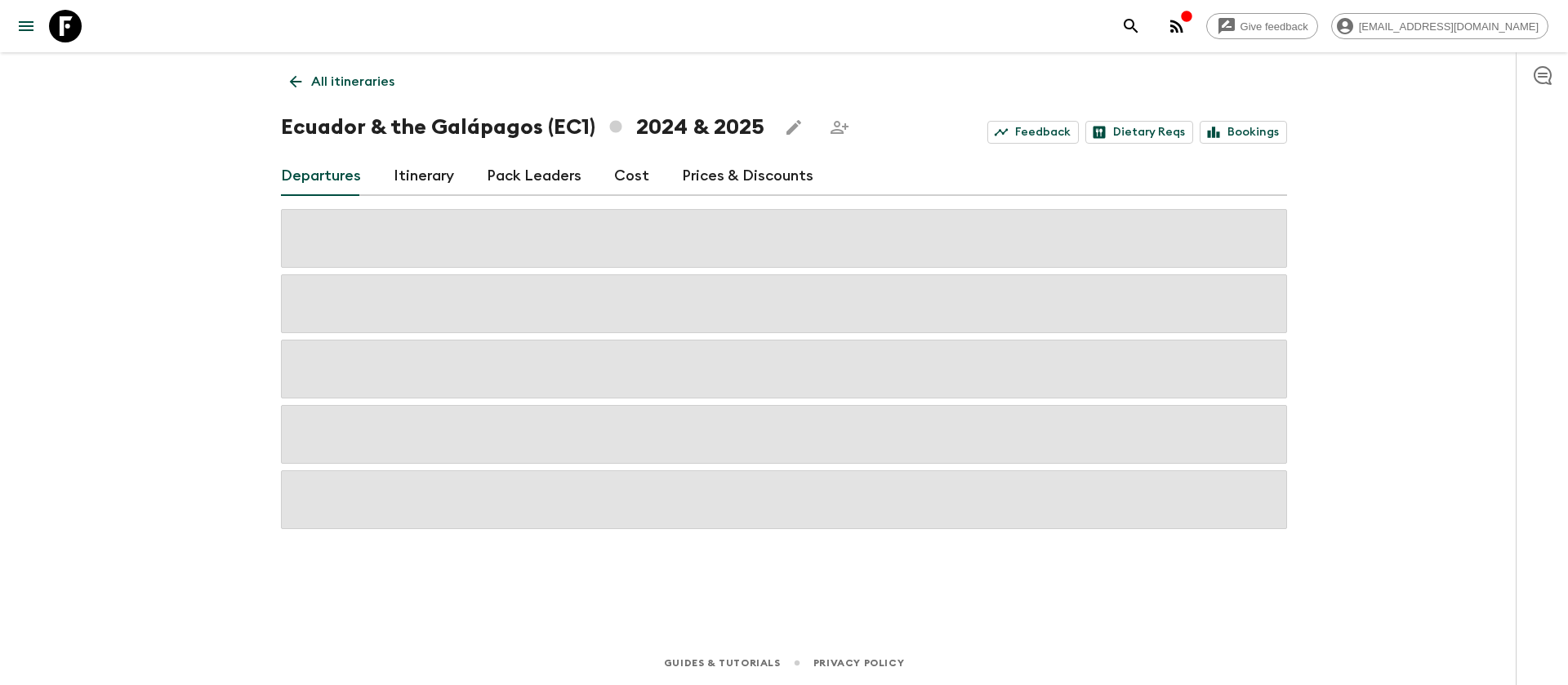
click at [620, 170] on link "Cost" at bounding box center [631, 176] width 35 height 39
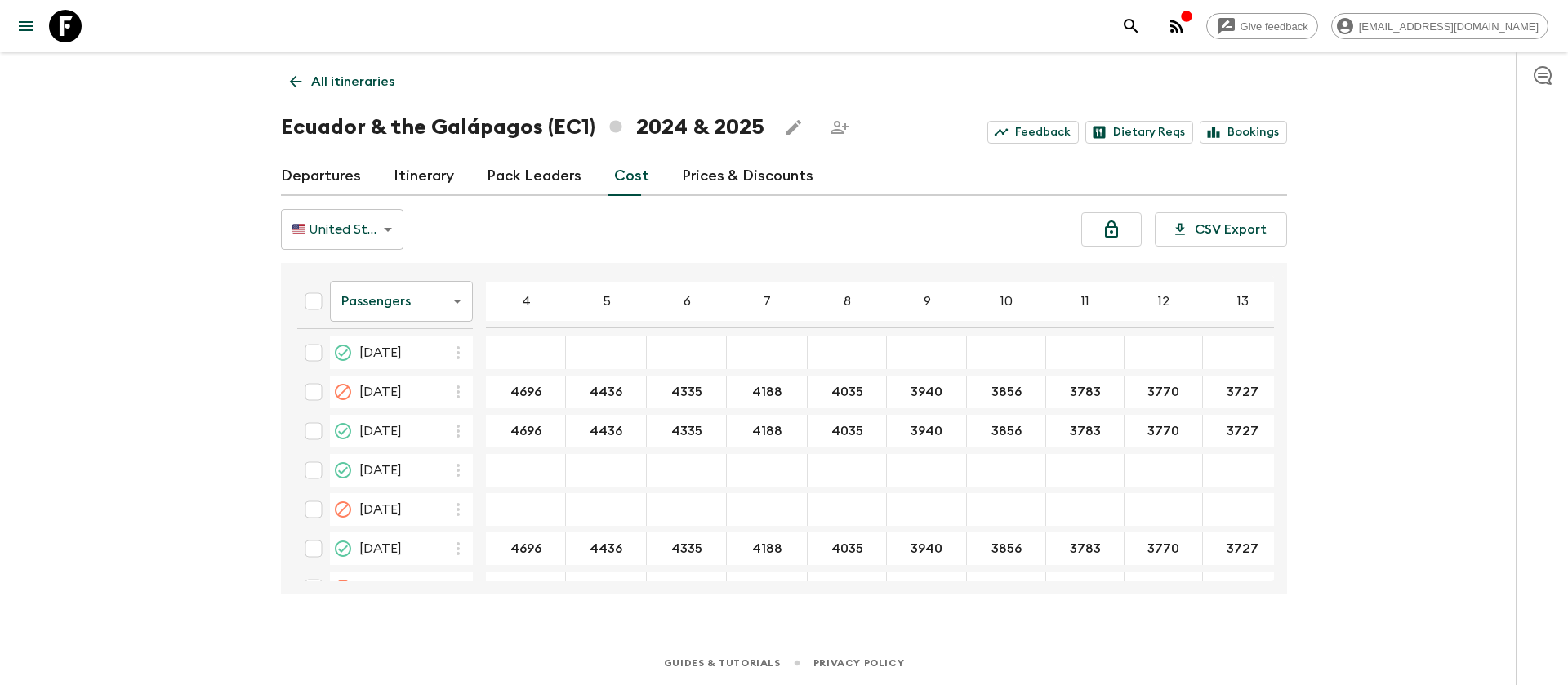
scroll to position [3431, 0]
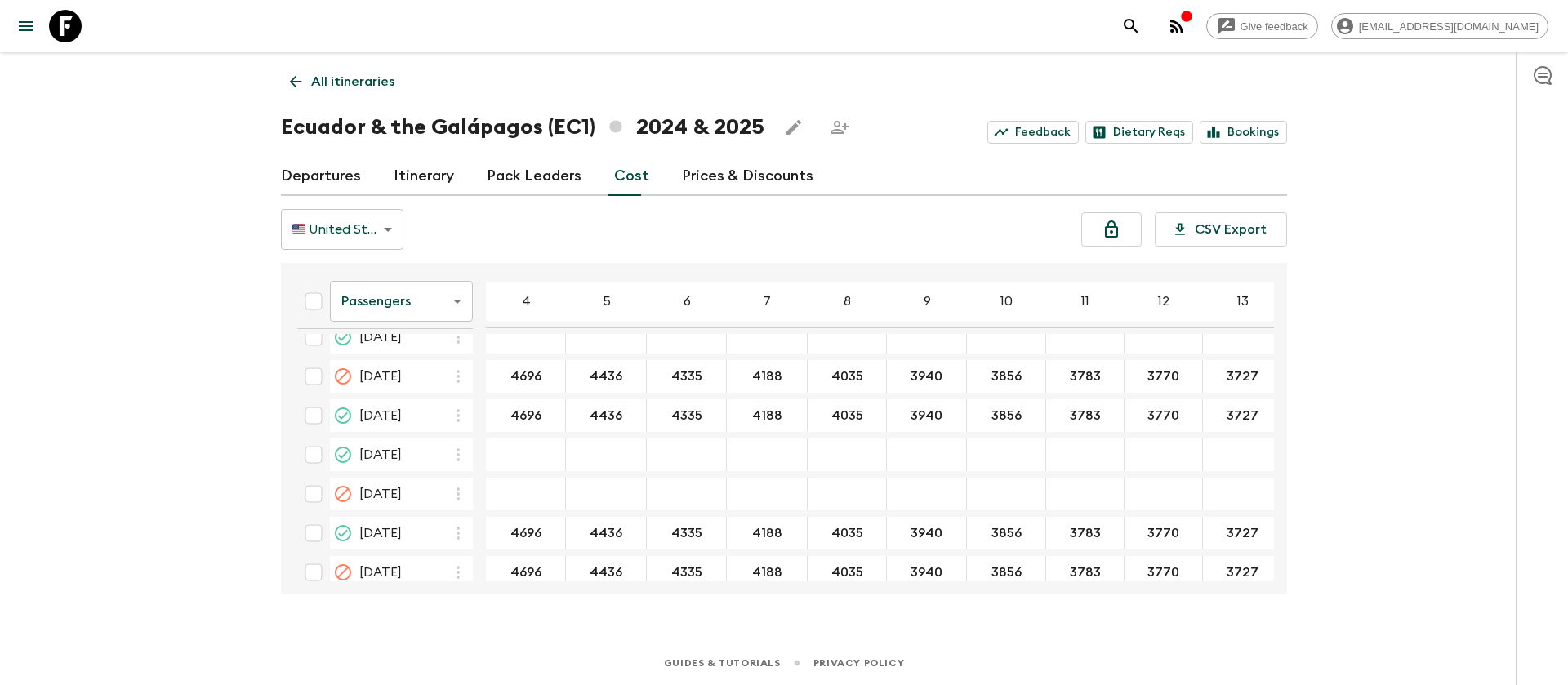
click at [373, 298] on body "Give feedback [EMAIL_ADDRESS][DOMAIN_NAME] All itineraries [GEOGRAPHIC_DATA] & …" at bounding box center [784, 342] width 1568 height 685
click at [406, 362] on li "Extras" at bounding box center [402, 368] width 143 height 26
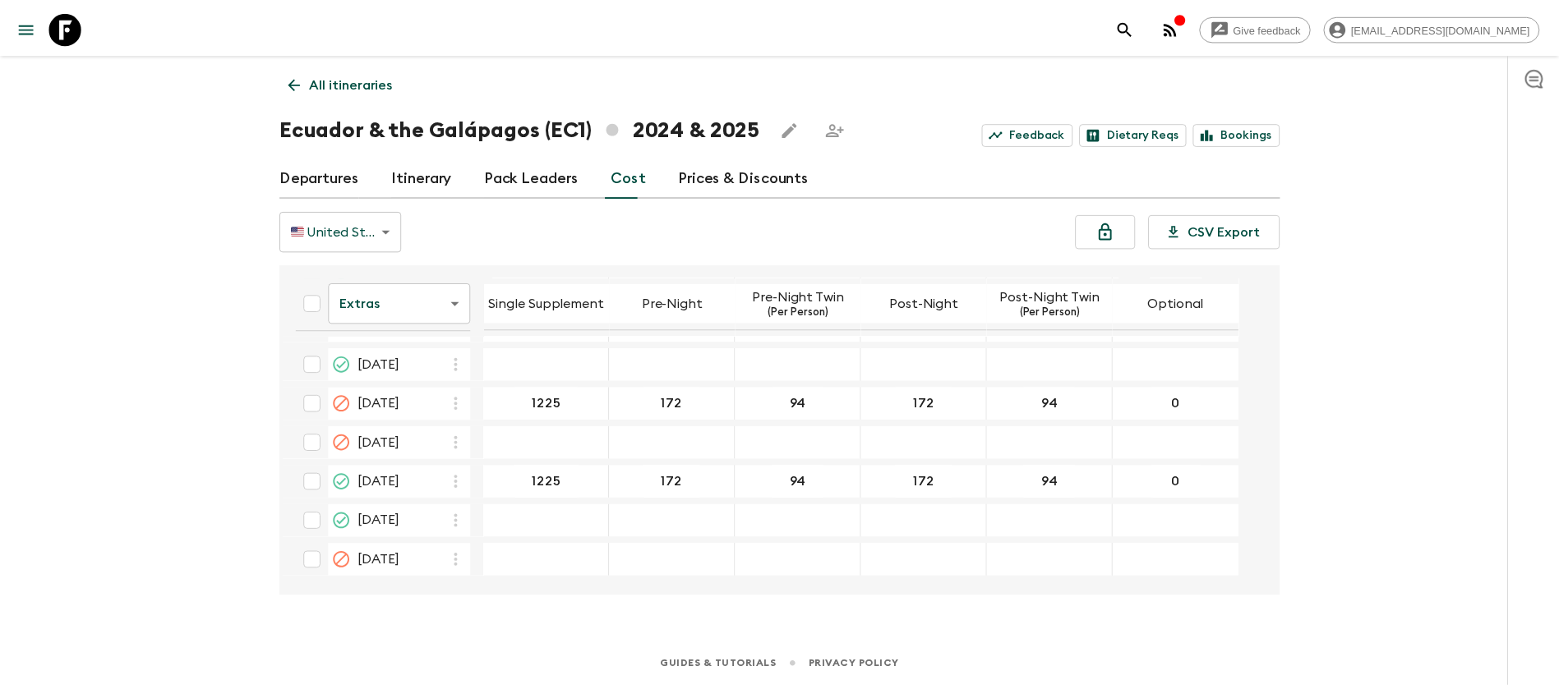
scroll to position [3578, 0]
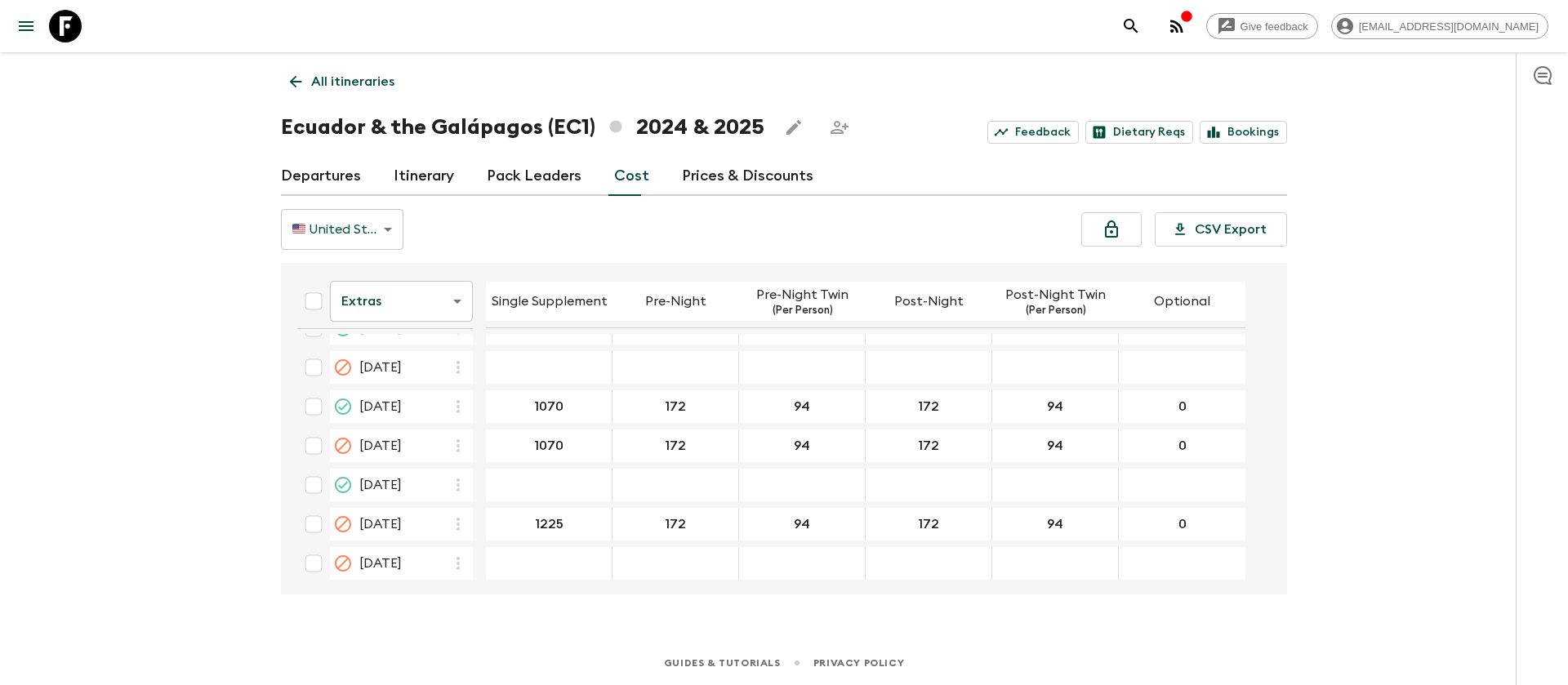
click at [65, 31] on icon at bounding box center [65, 26] width 33 height 33
